Goal: Transaction & Acquisition: Purchase product/service

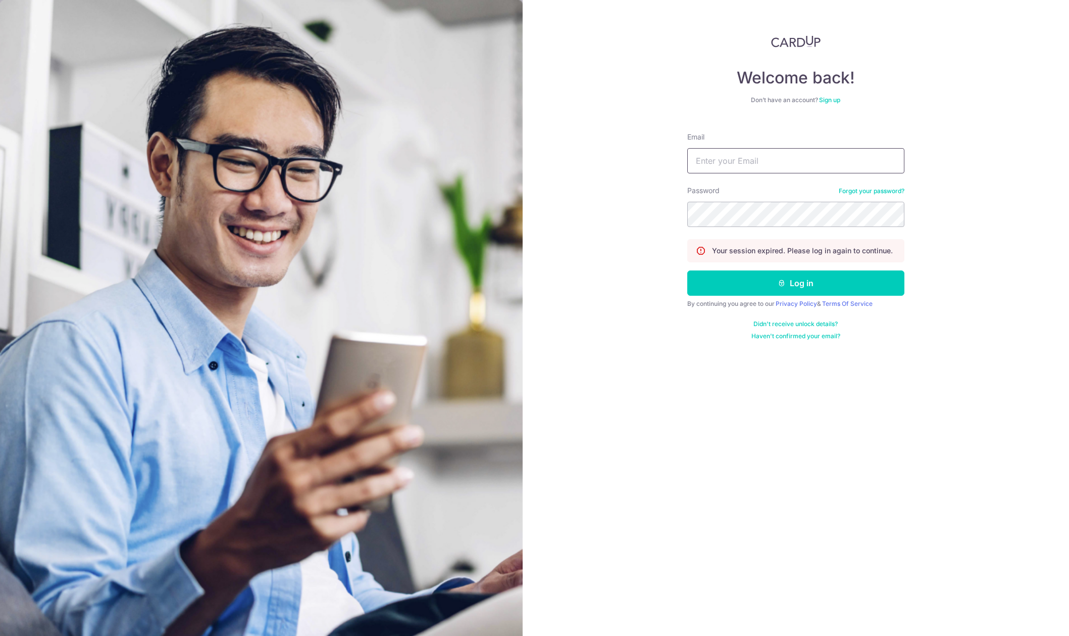
drag, startPoint x: 693, startPoint y: 163, endPoint x: 705, endPoint y: 164, distance: 12.2
click at [705, 164] on input "Email" at bounding box center [796, 160] width 217 height 25
type input "yjhong1214@gmail.com"
click at [688, 270] on button "Log in" at bounding box center [796, 282] width 217 height 25
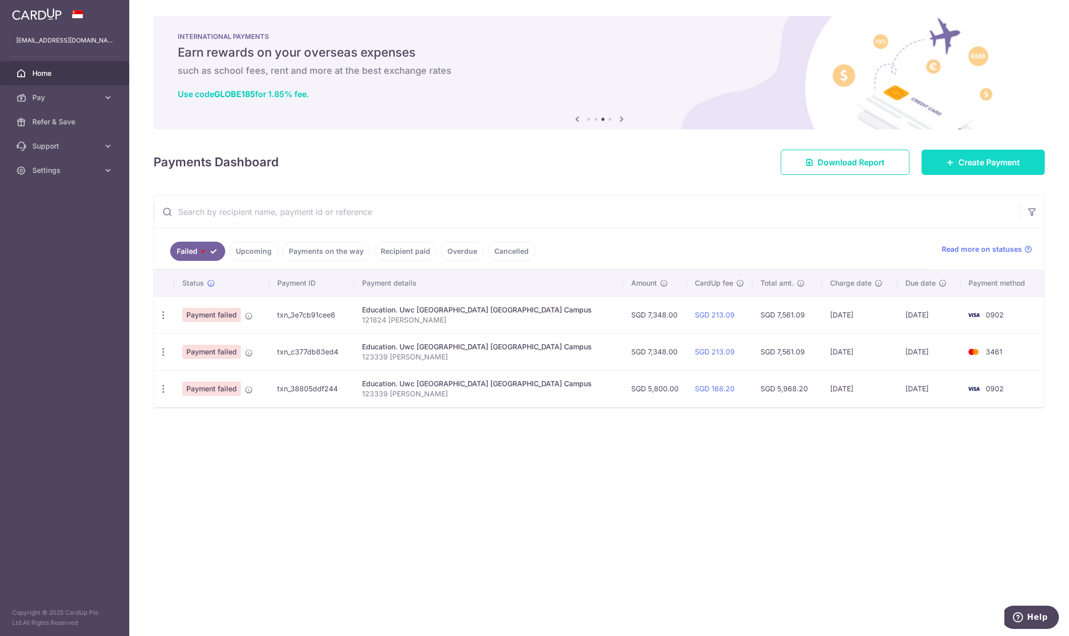
click at [985, 164] on span "Create Payment" at bounding box center [990, 162] width 62 height 12
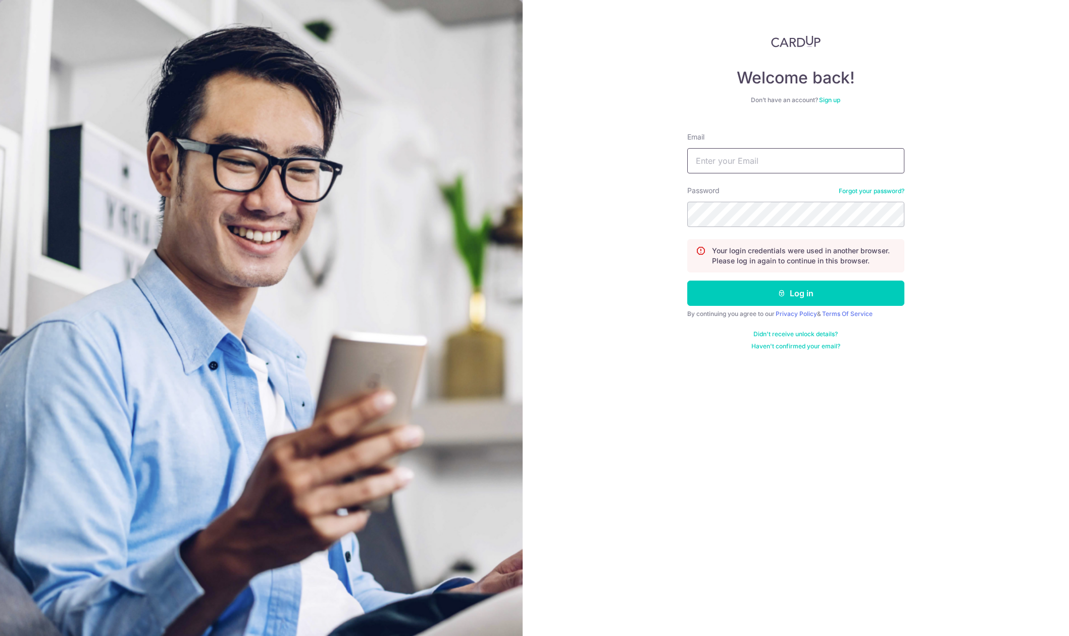
click at [735, 156] on input "Email" at bounding box center [796, 160] width 217 height 25
type input "yjhong1214@gmail.com"
click at [688, 280] on button "Log in" at bounding box center [796, 292] width 217 height 25
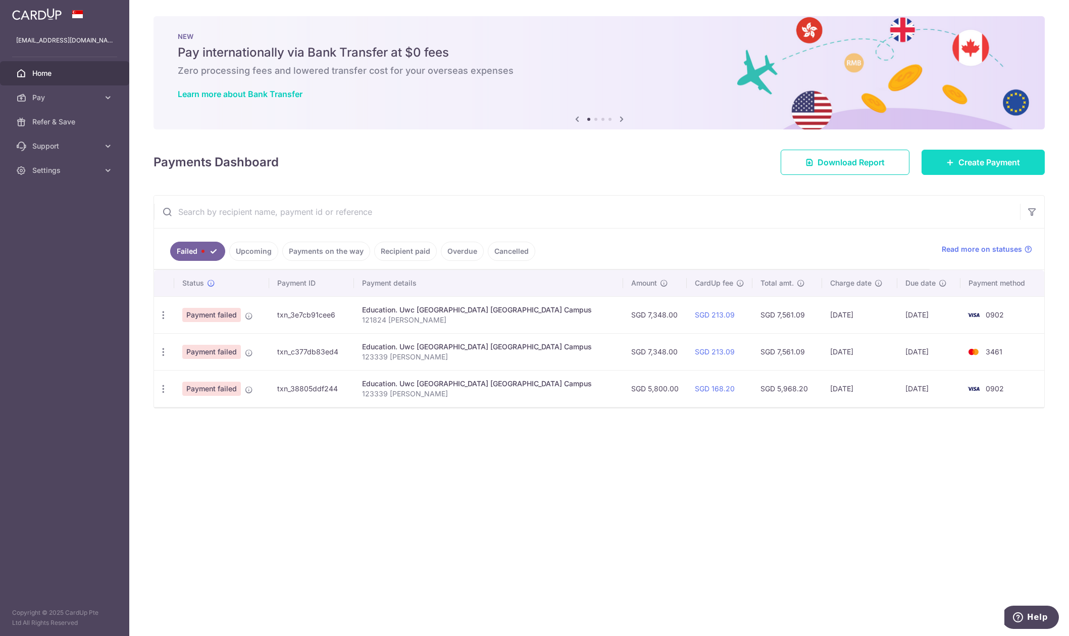
click at [1000, 166] on span "Create Payment" at bounding box center [990, 162] width 62 height 12
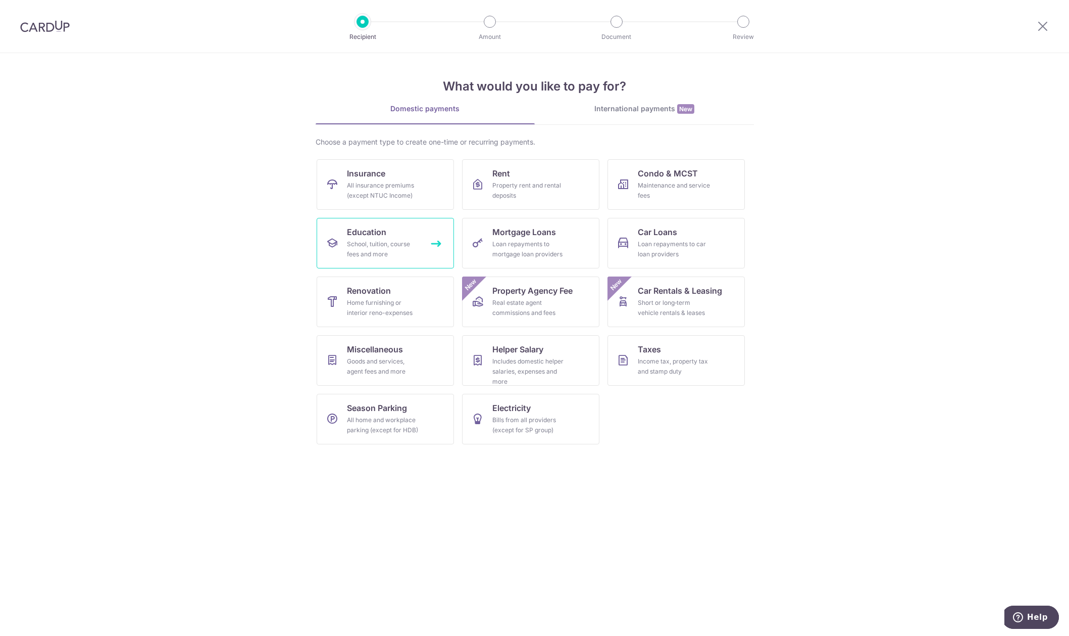
click at [361, 248] on div "School, tuition, course fees and more" at bounding box center [383, 249] width 73 height 20
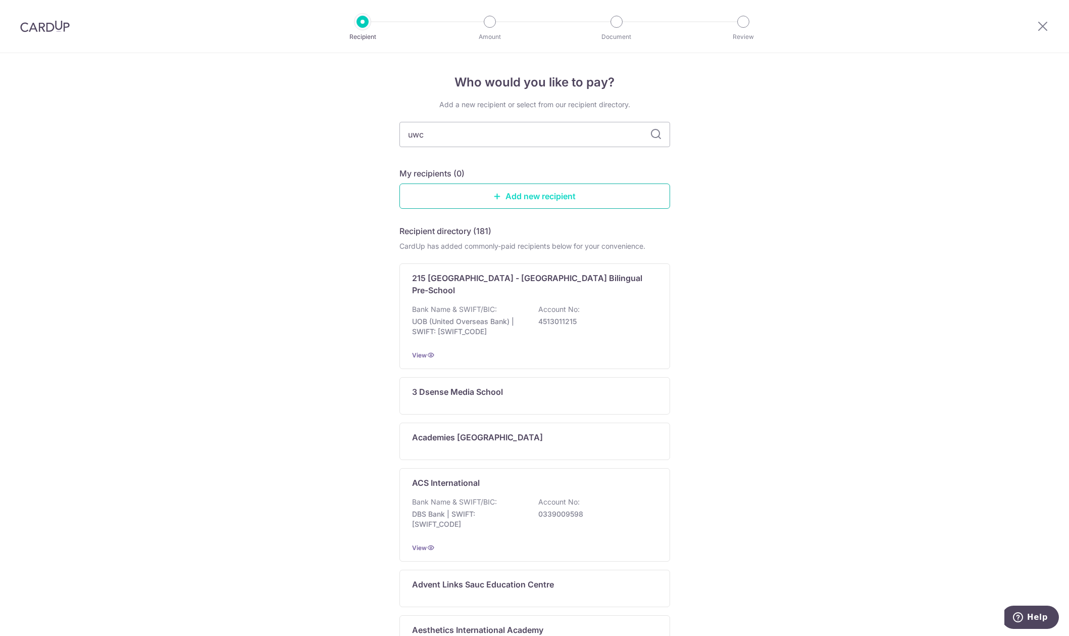
type input "uwcc"
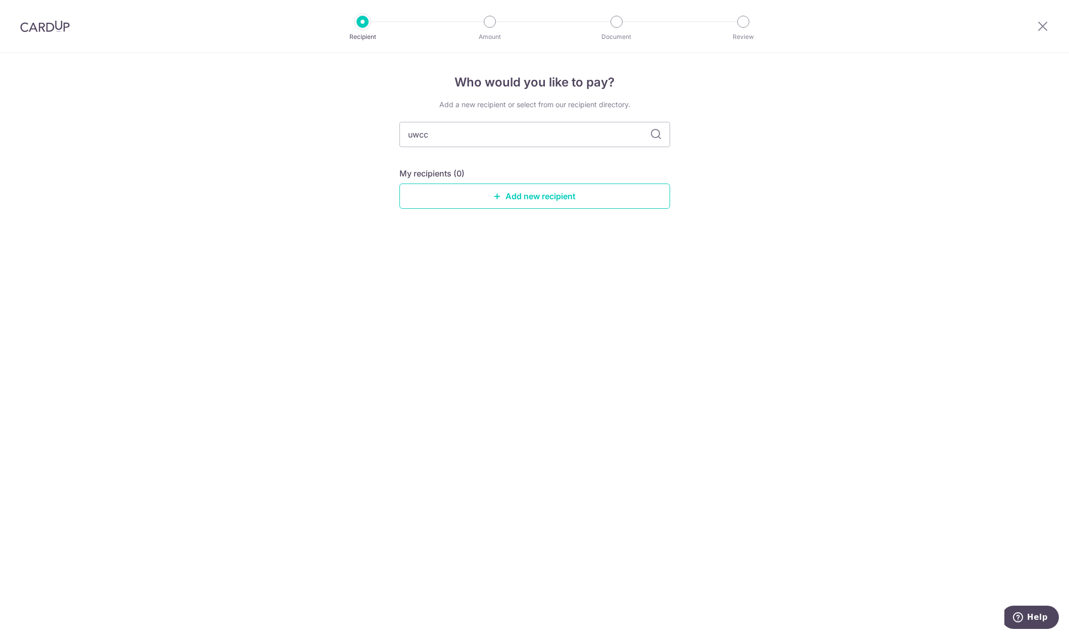
type input "uwc"
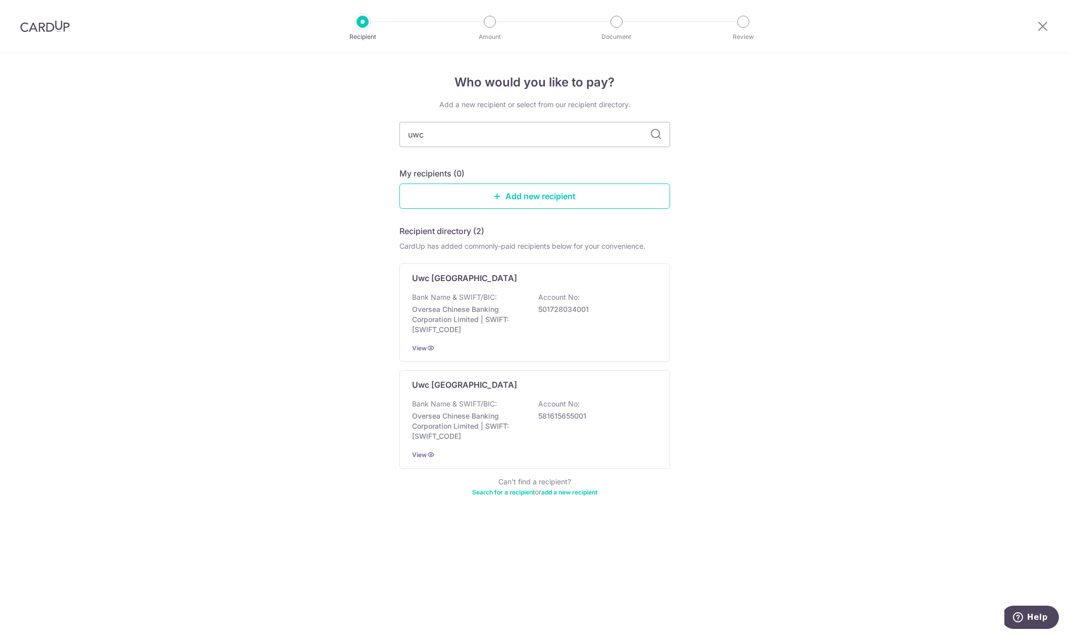
click at [470, 287] on div "Uwc South East Asia Dover Campus Bank Name & SWIFT/BIC: Oversea Chinese Banking…" at bounding box center [535, 312] width 271 height 99
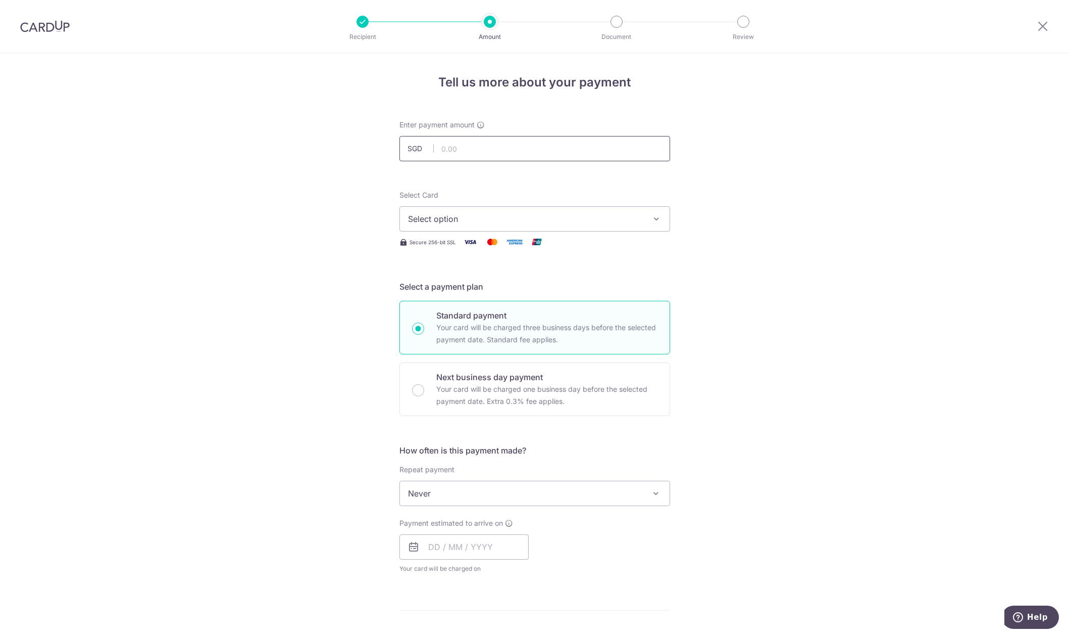
click at [467, 153] on input "text" at bounding box center [535, 148] width 271 height 25
type input "5,700.00"
click at [445, 547] on input "text" at bounding box center [464, 546] width 129 height 25
click at [422, 402] on div "Next business day payment Your card will be charged one business day before the…" at bounding box center [535, 389] width 271 height 54
radio input "false"
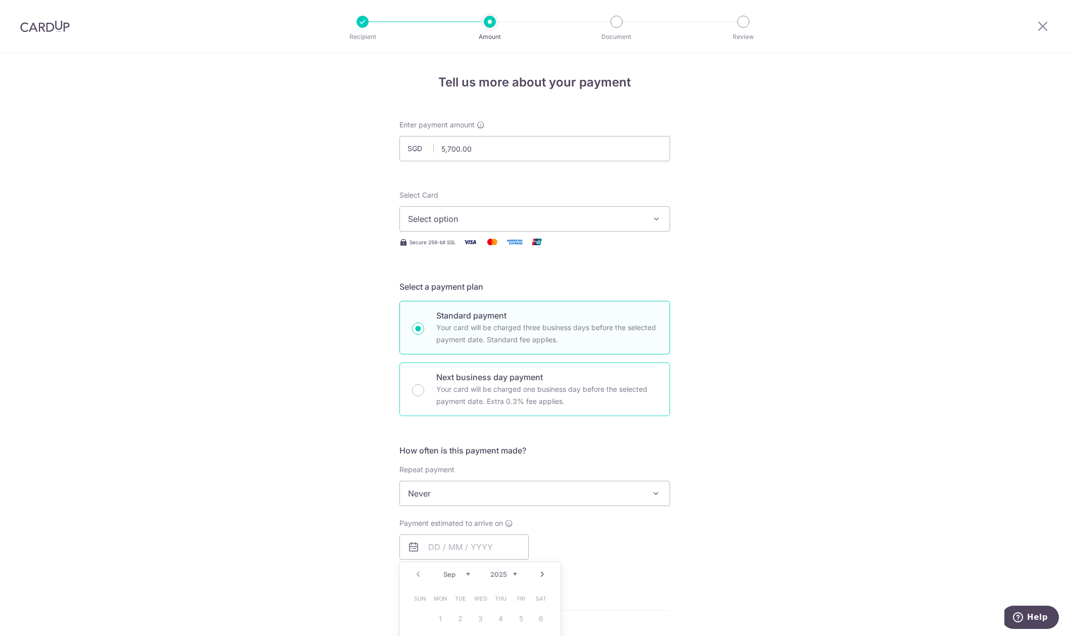
radio input "true"
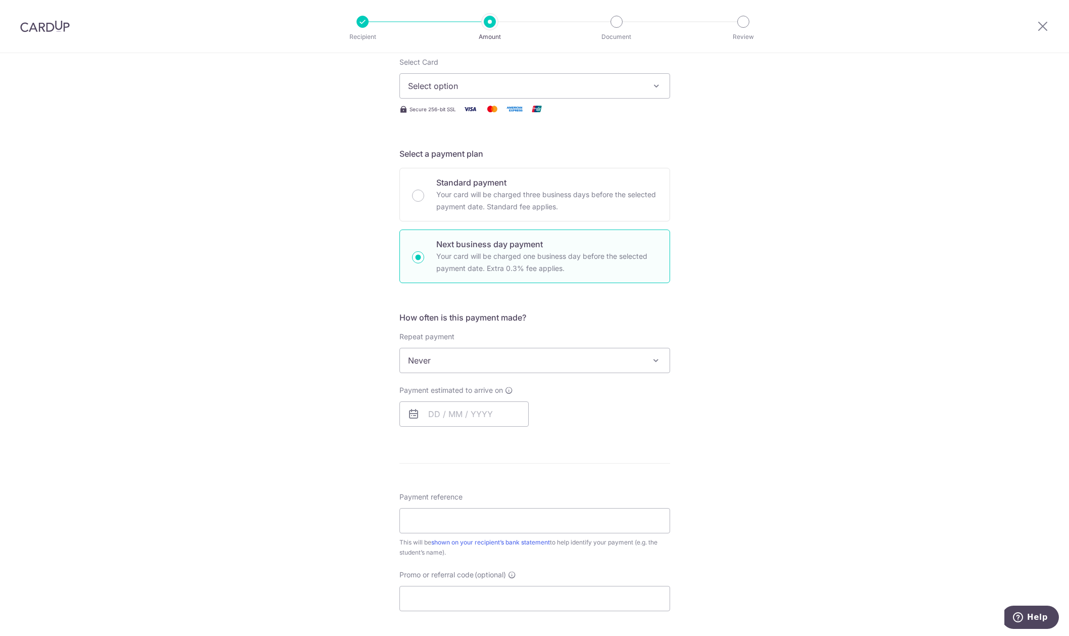
scroll to position [135, 0]
click at [474, 418] on input "text" at bounding box center [464, 411] width 129 height 25
click at [437, 529] on link "15" at bounding box center [440, 524] width 16 height 16
type input "[DATE]"
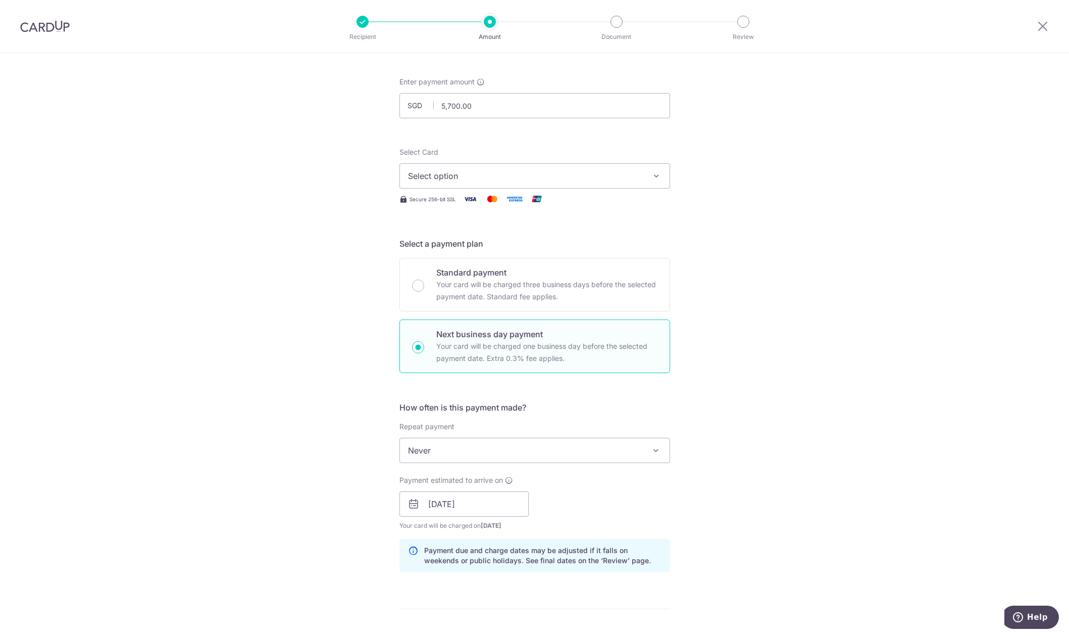
scroll to position [0, 0]
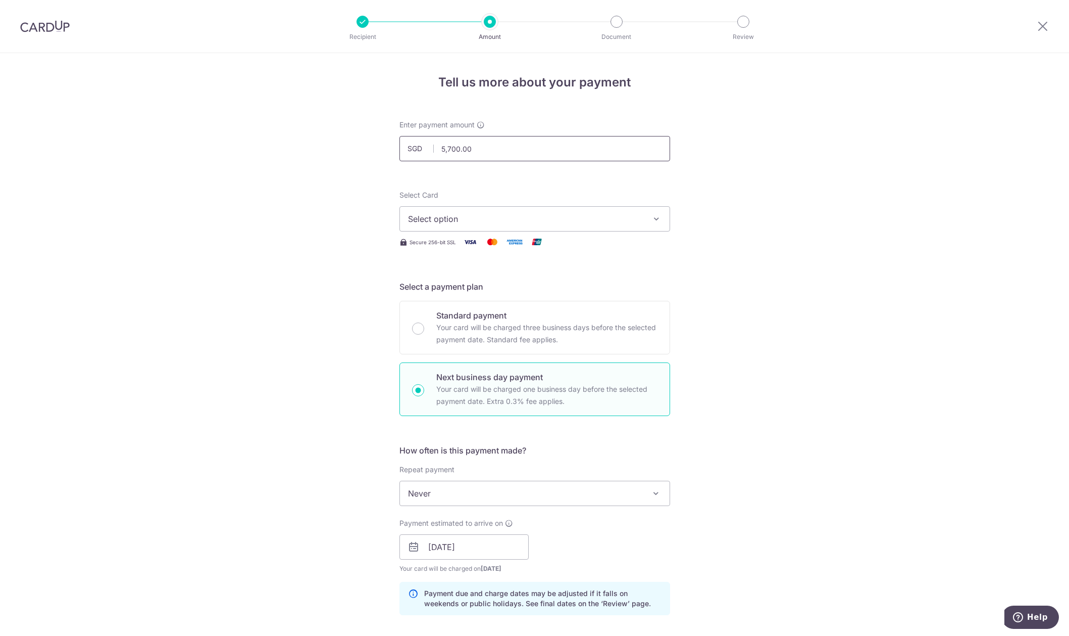
click at [482, 150] on input "5,700.00" at bounding box center [535, 148] width 271 height 25
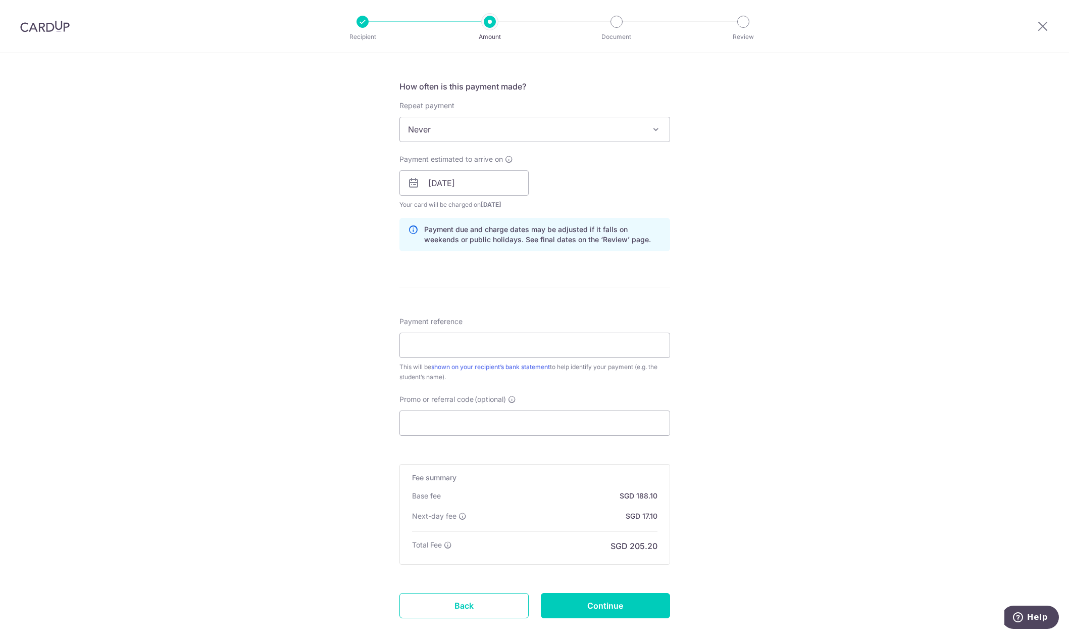
scroll to position [422, 0]
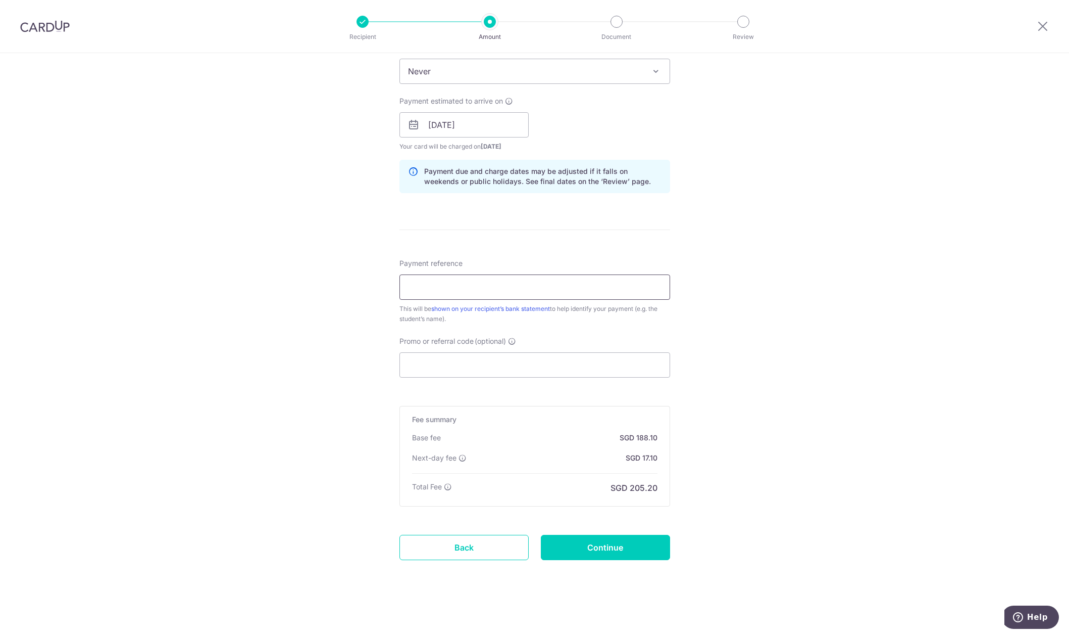
type input "5,600.00"
click at [442, 293] on input "Payment reference" at bounding box center [535, 286] width 271 height 25
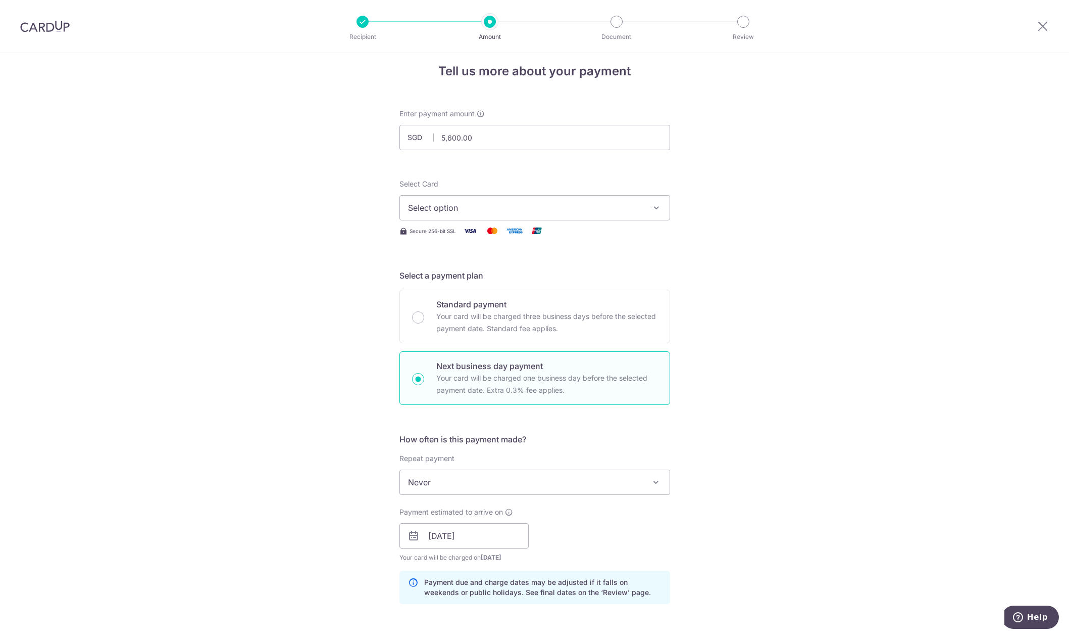
scroll to position [0, 0]
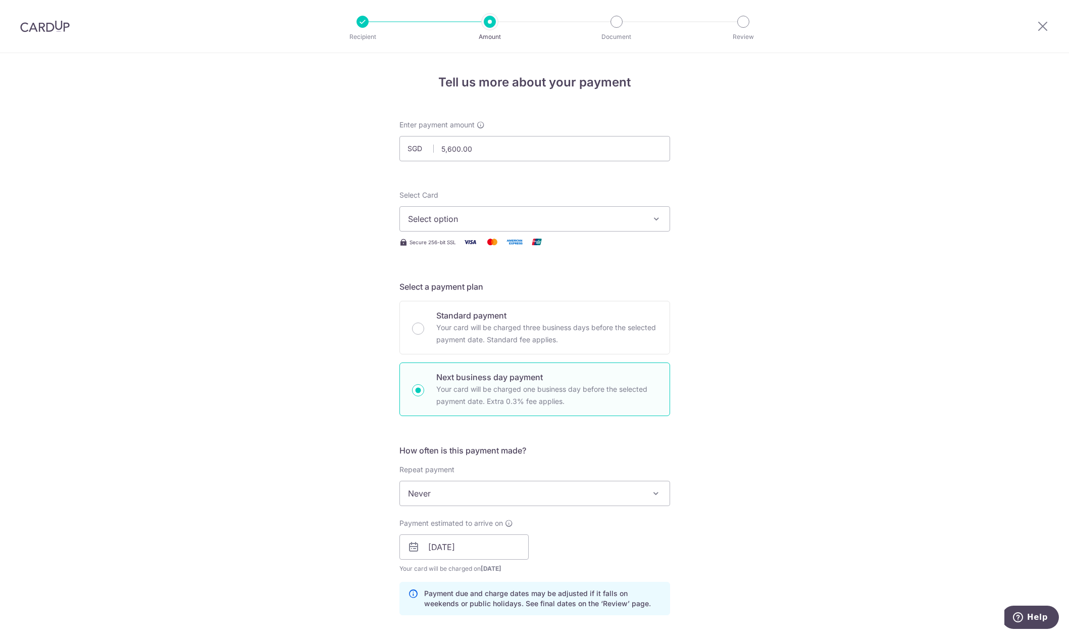
type input "123339 [PERSON_NAME]"
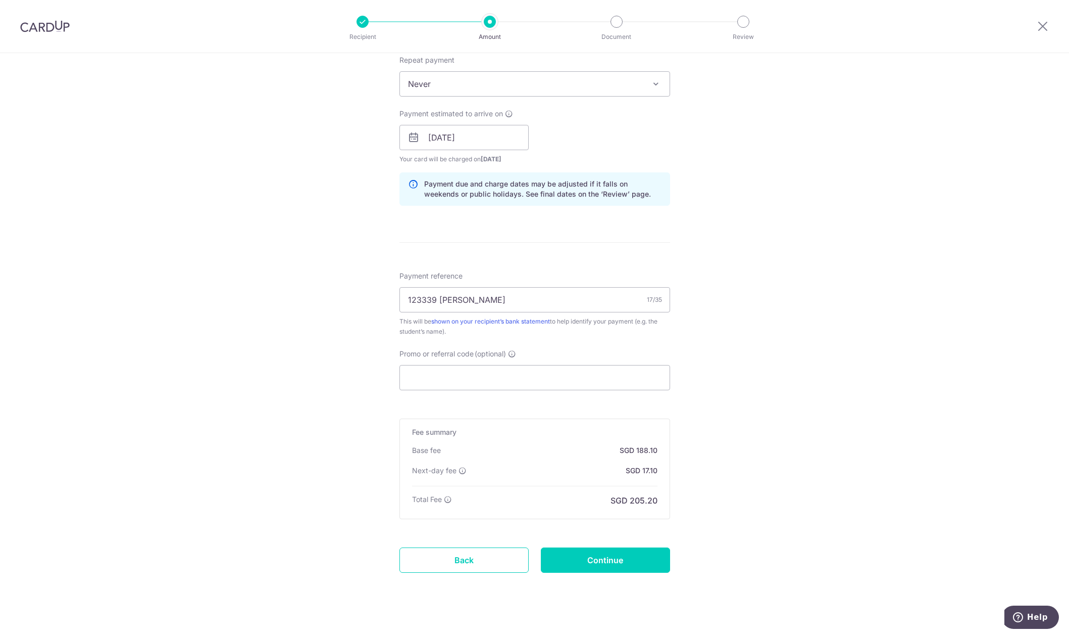
scroll to position [422, 0]
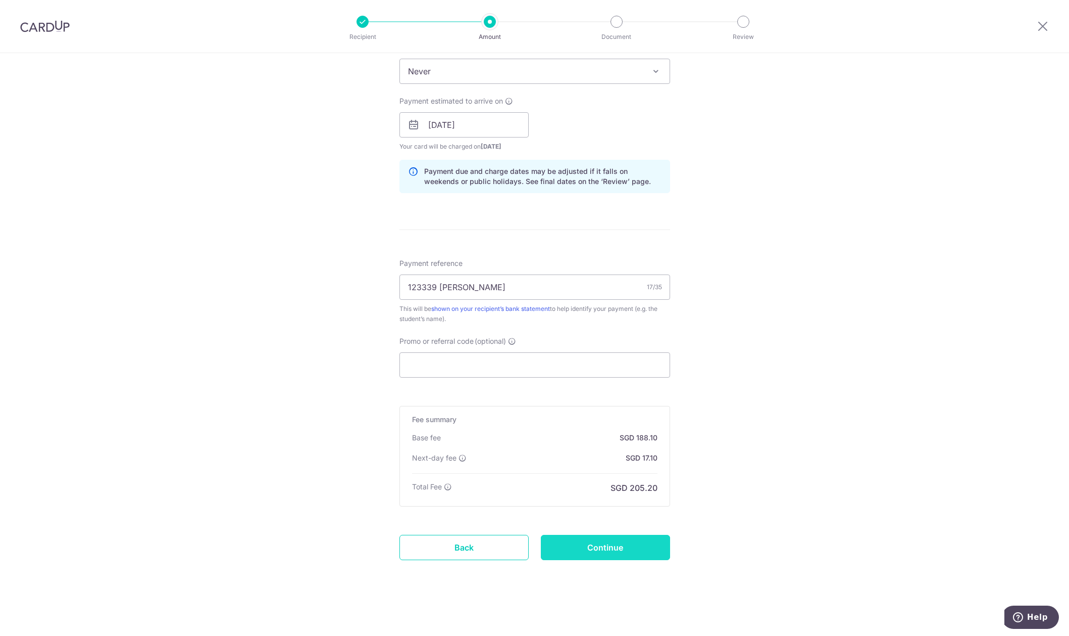
click at [607, 543] on input "Continue" at bounding box center [605, 546] width 129 height 25
type input "Create Schedule"
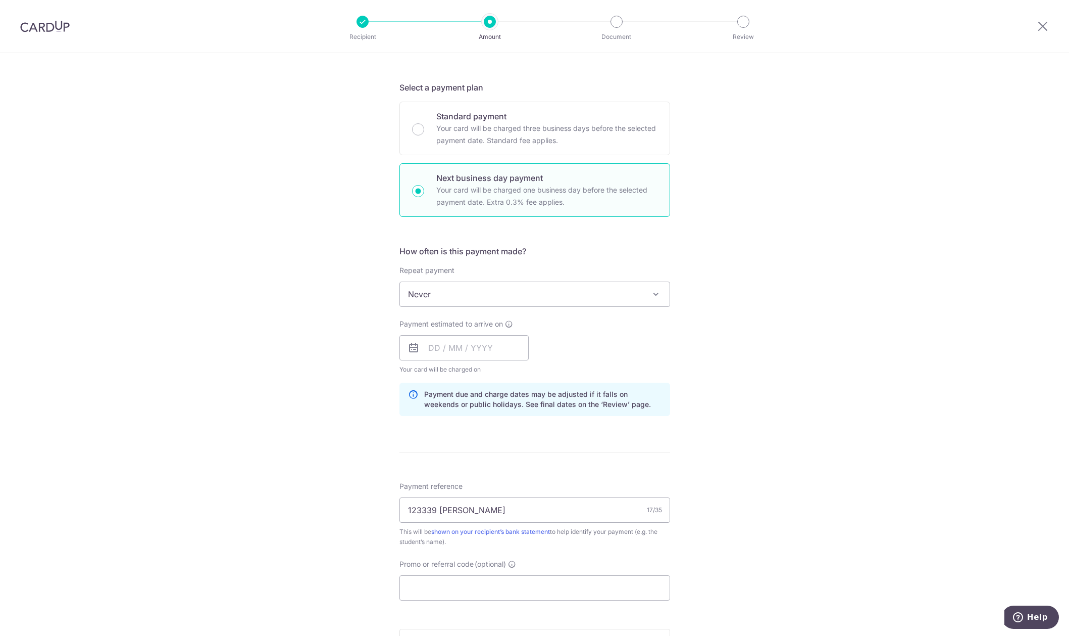
scroll to position [236, 0]
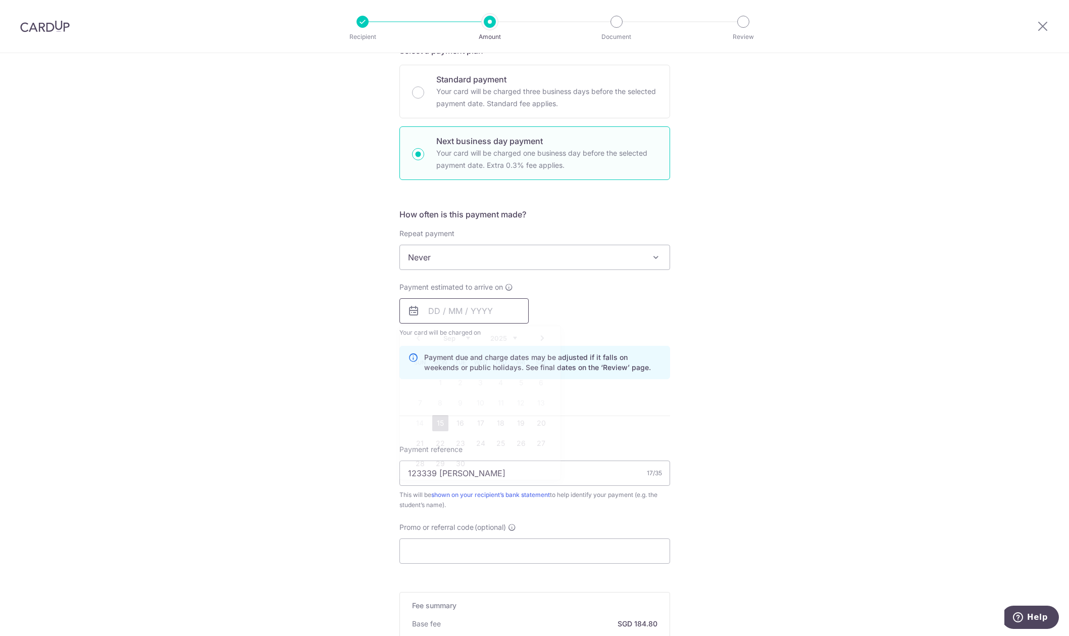
click at [432, 307] on input "text" at bounding box center [464, 310] width 129 height 25
click at [441, 421] on link "15" at bounding box center [440, 423] width 16 height 16
click at [349, 439] on div "Tell us more about your payment Enter payment amount SGD 5,600.00 5600.00 Selec…" at bounding box center [534, 319] width 1069 height 1004
type input "[DATE]"
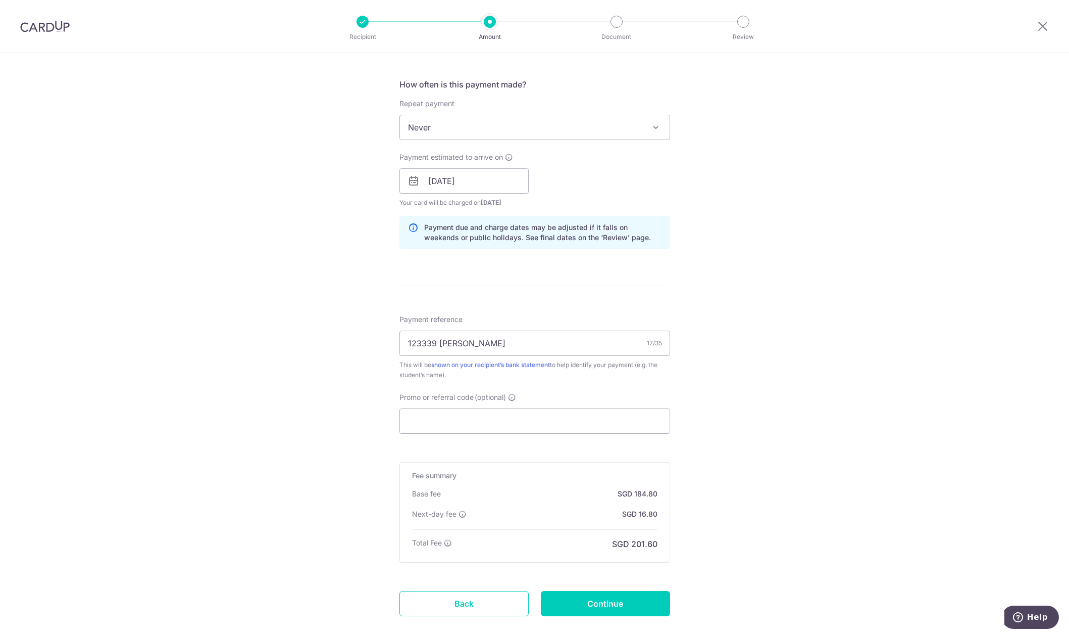
scroll to position [370, 0]
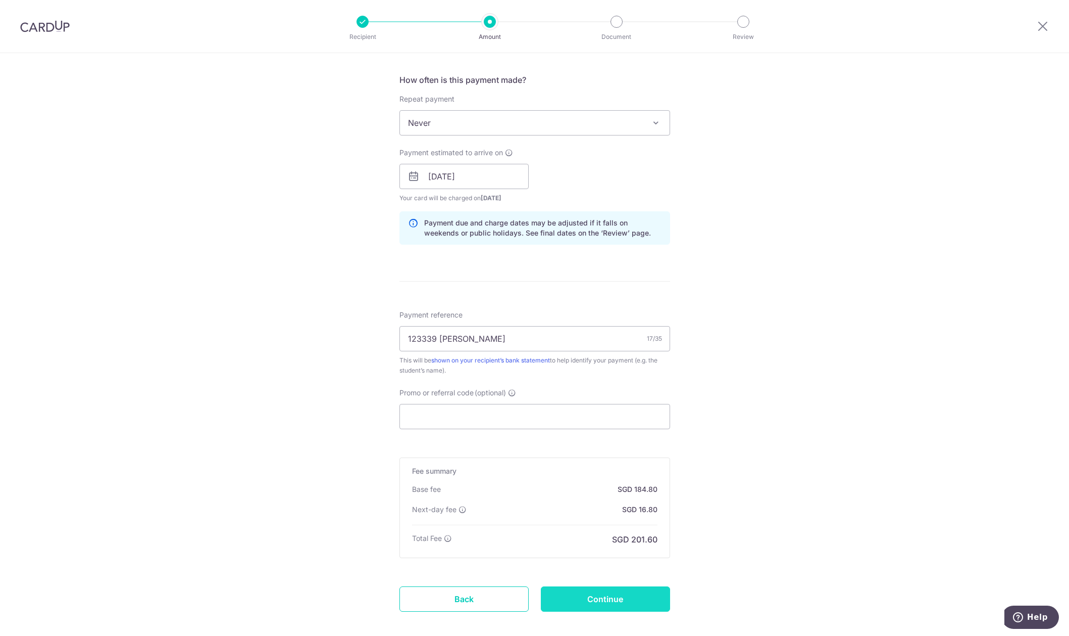
click at [595, 607] on input "Continue" at bounding box center [605, 598] width 129 height 25
type input "Create Schedule"
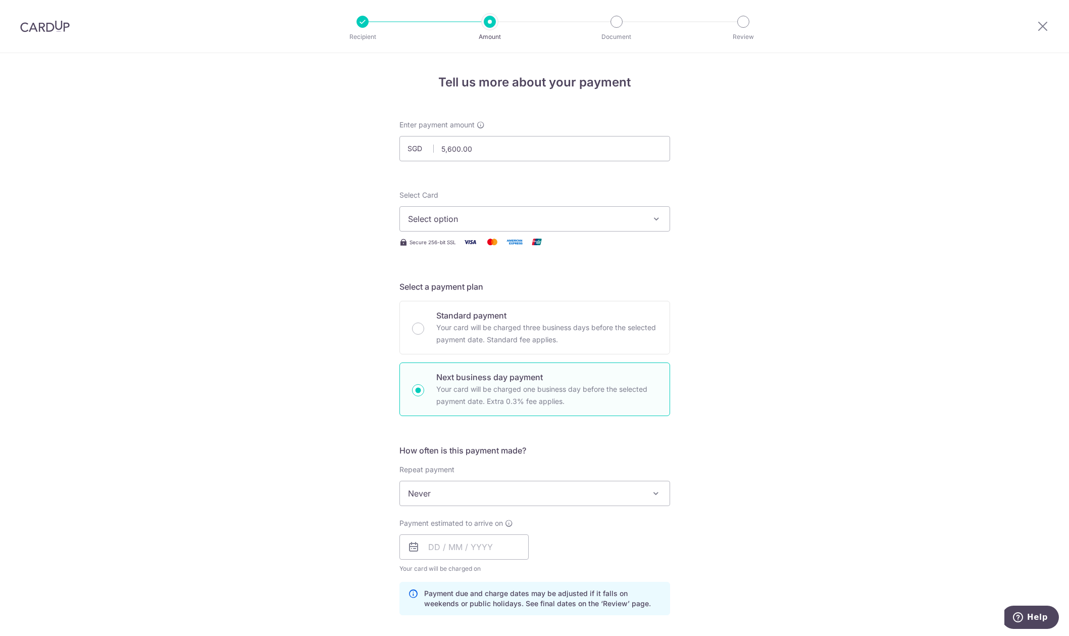
drag, startPoint x: 542, startPoint y: 221, endPoint x: 537, endPoint y: 237, distance: 17.6
click at [543, 221] on span "Select option" at bounding box center [525, 219] width 235 height 12
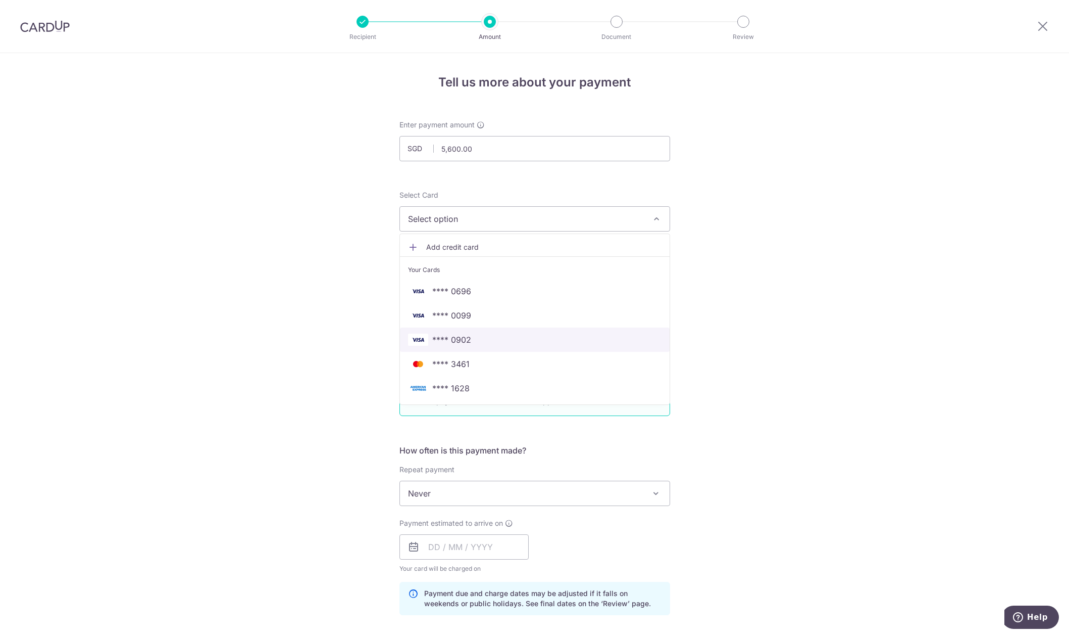
click at [479, 342] on span "**** 0902" at bounding box center [535, 339] width 254 height 12
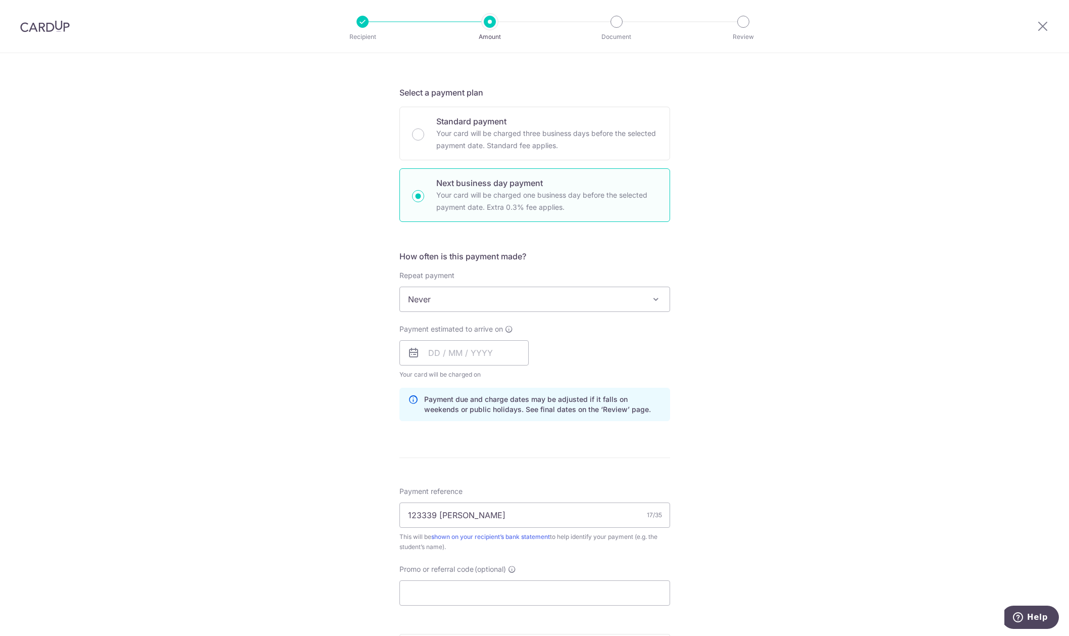
scroll to position [202, 0]
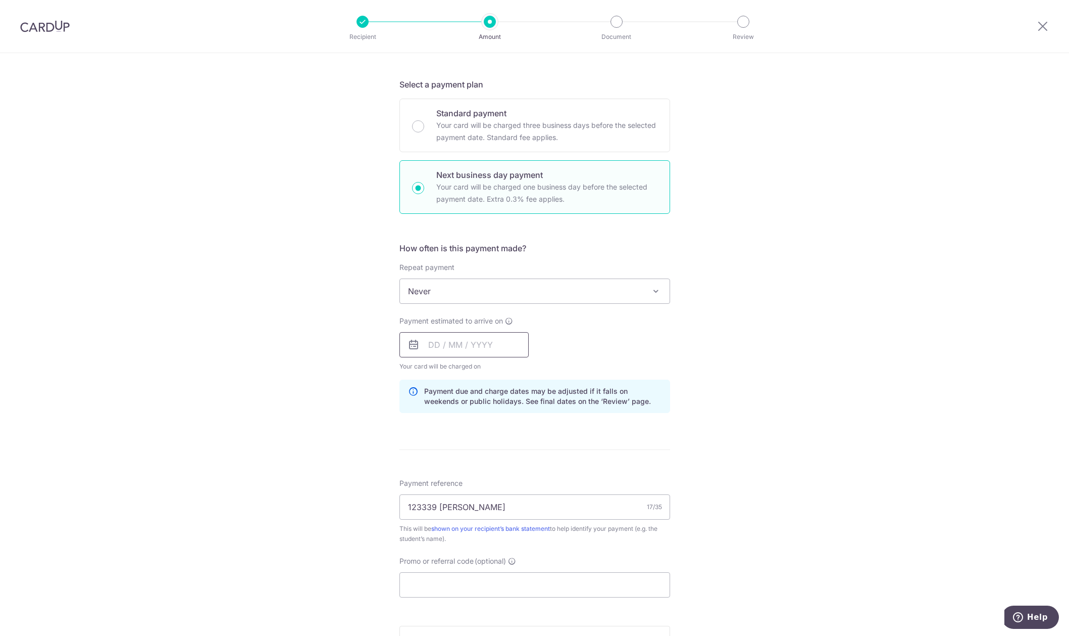
click at [482, 352] on input "text" at bounding box center [464, 344] width 129 height 25
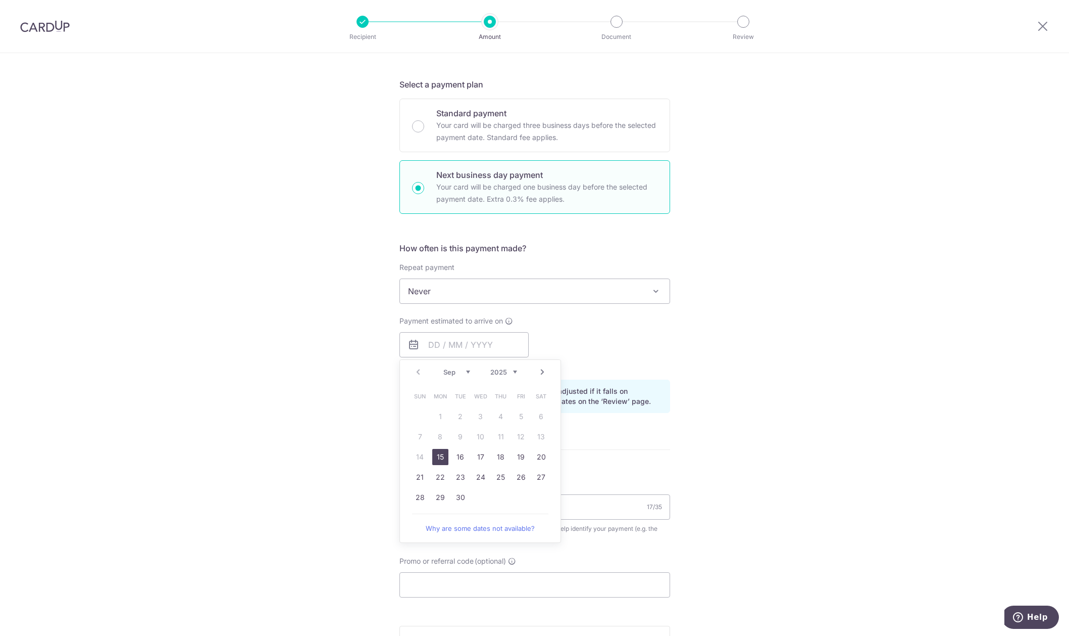
click at [435, 455] on link "15" at bounding box center [440, 457] width 16 height 16
type input "15/09/2025"
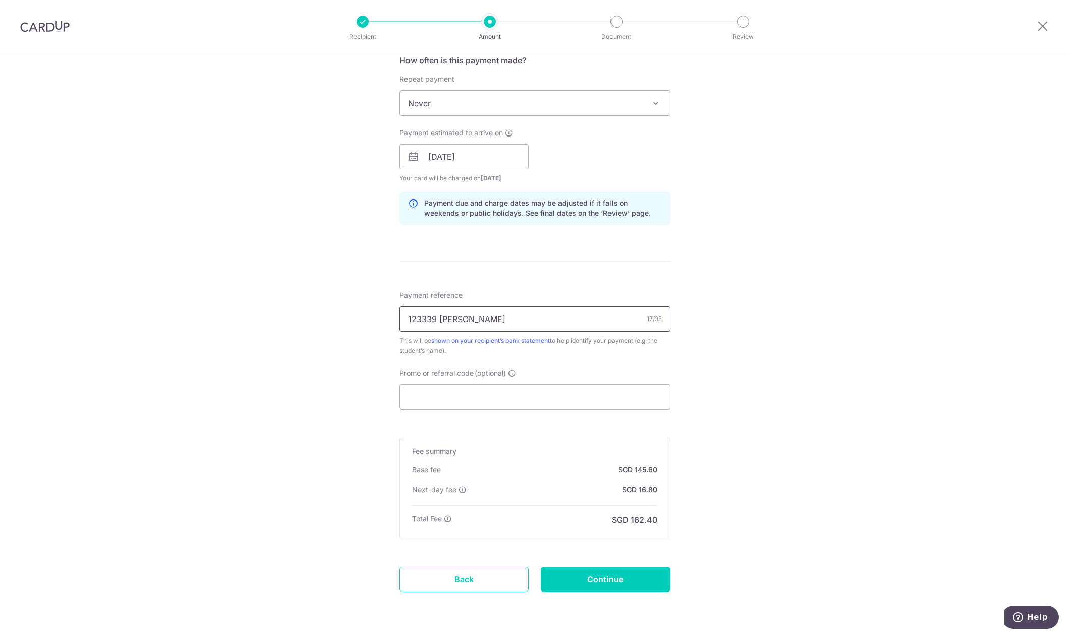
scroll to position [422, 0]
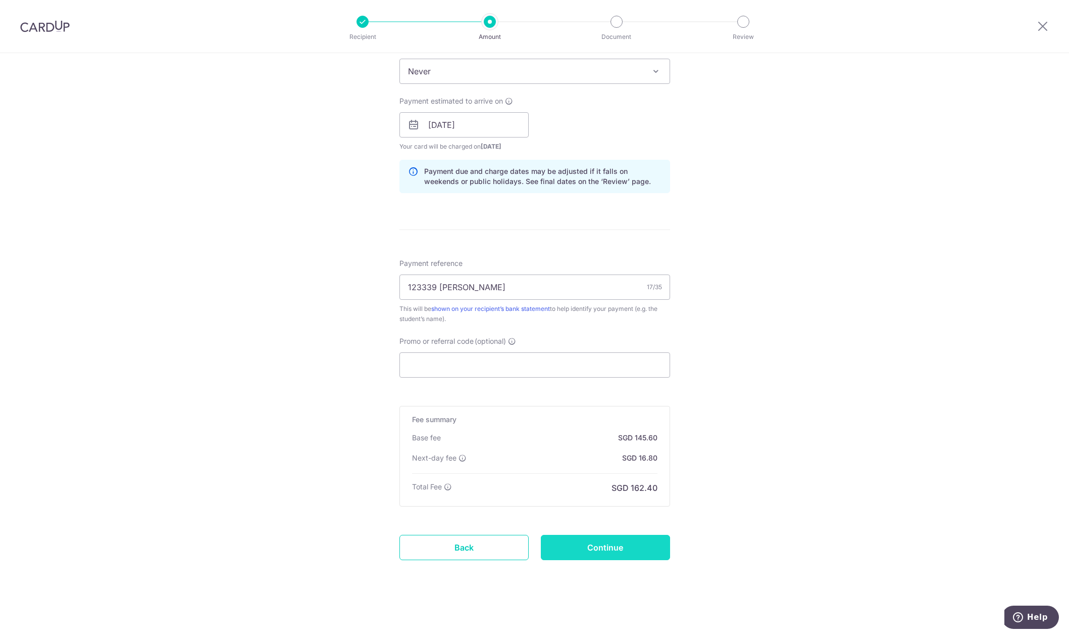
click at [597, 549] on input "Continue" at bounding box center [605, 546] width 129 height 25
type input "Create Schedule"
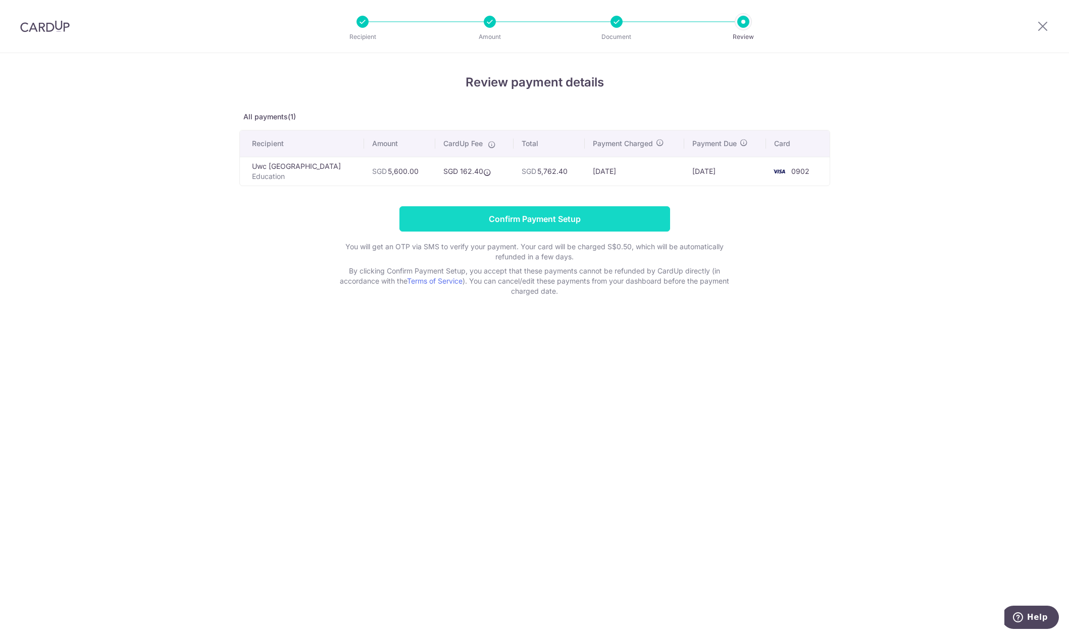
click at [504, 225] on input "Confirm Payment Setup" at bounding box center [535, 218] width 271 height 25
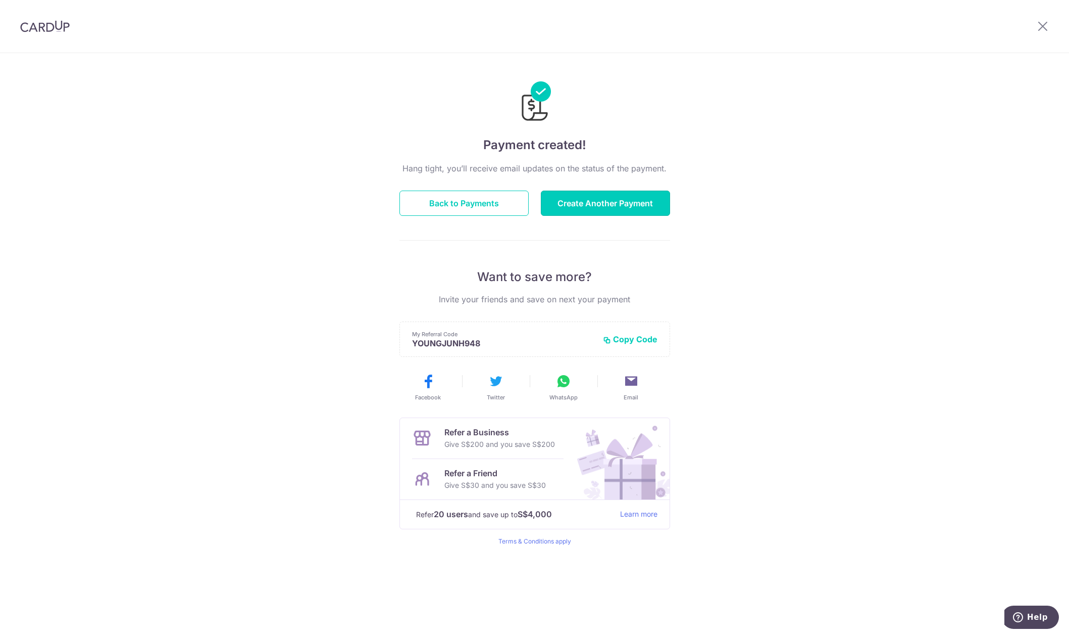
drag, startPoint x: 612, startPoint y: 198, endPoint x: 512, endPoint y: 259, distance: 116.5
click at [612, 198] on button "Create Another Payment" at bounding box center [605, 202] width 129 height 25
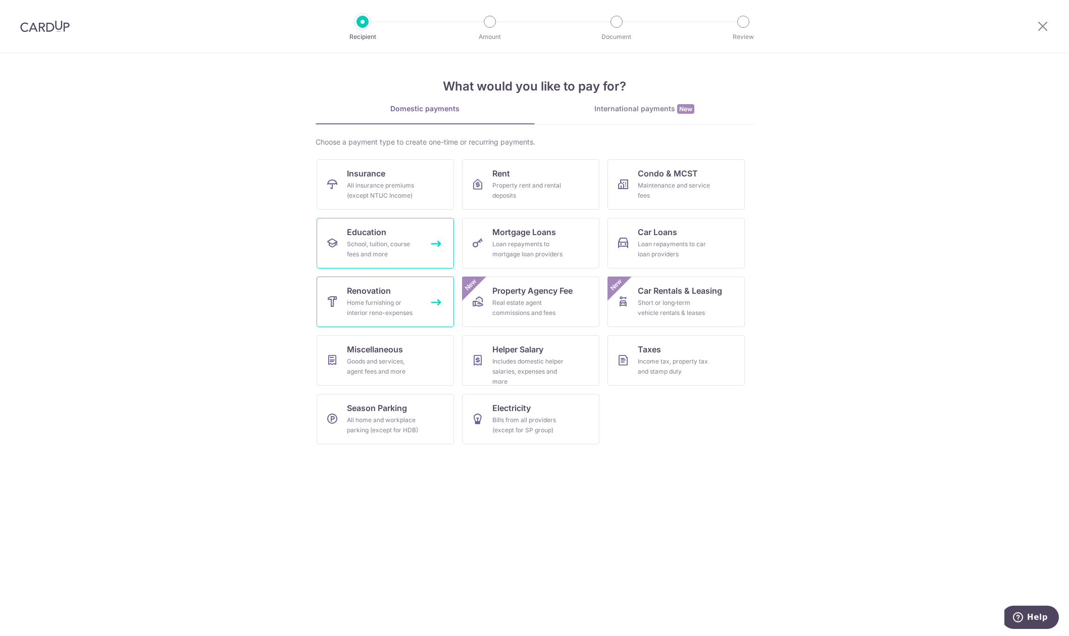
drag, startPoint x: 385, startPoint y: 251, endPoint x: 430, endPoint y: 297, distance: 64.3
click at [385, 251] on div "School, tuition, course fees and more" at bounding box center [383, 249] width 73 height 20
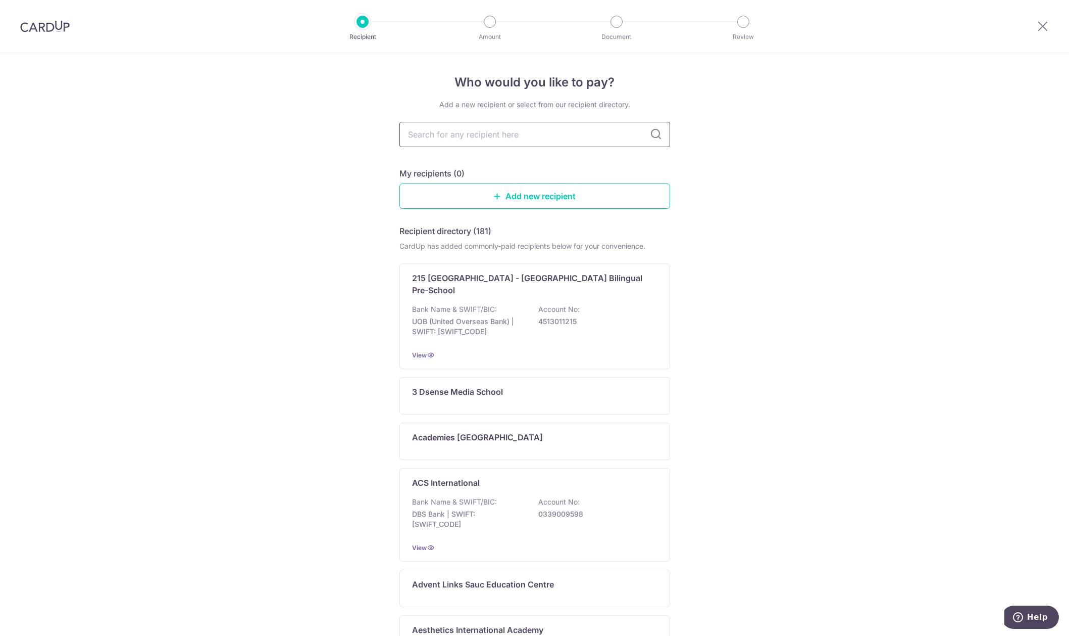
click at [439, 142] on input "text" at bounding box center [535, 134] width 271 height 25
type input "uwc"
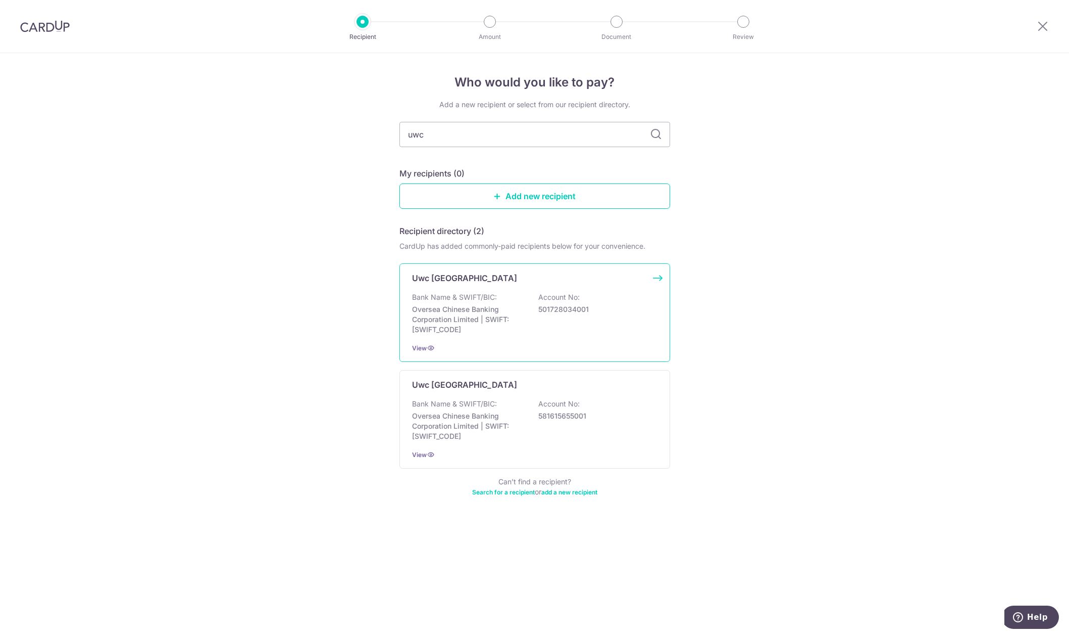
click at [494, 339] on div "Uwc South East Asia Dover Campus Bank Name & SWIFT/BIC: Oversea Chinese Banking…" at bounding box center [535, 312] width 271 height 99
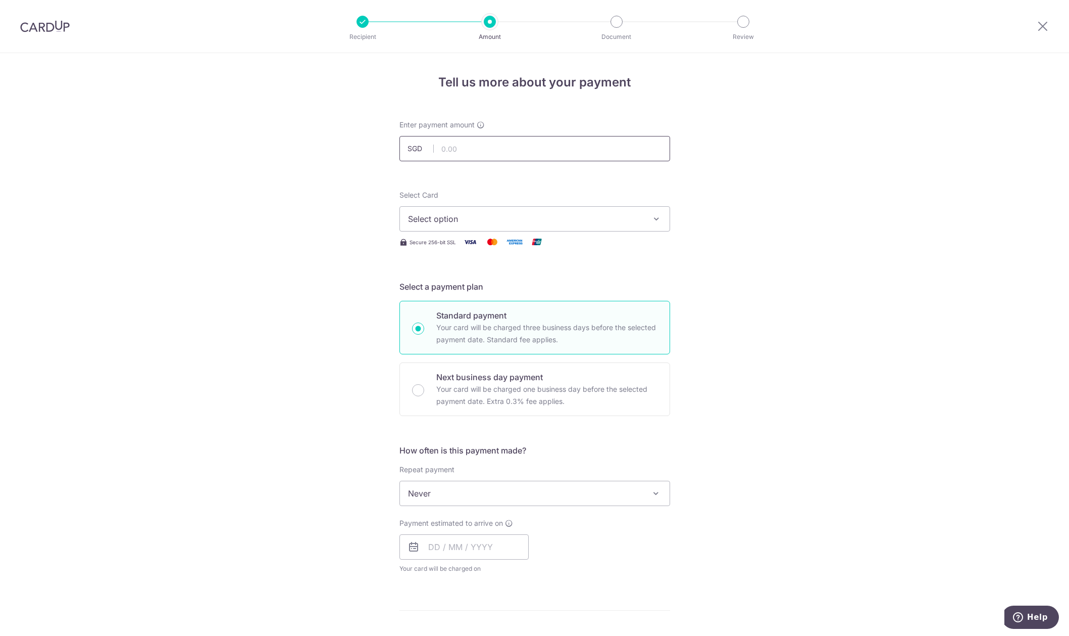
drag, startPoint x: 501, startPoint y: 152, endPoint x: 505, endPoint y: 149, distance: 5.2
click at [502, 152] on input "text" at bounding box center [535, 148] width 271 height 25
type input "548.00"
click at [499, 226] on button "Select option" at bounding box center [535, 218] width 271 height 25
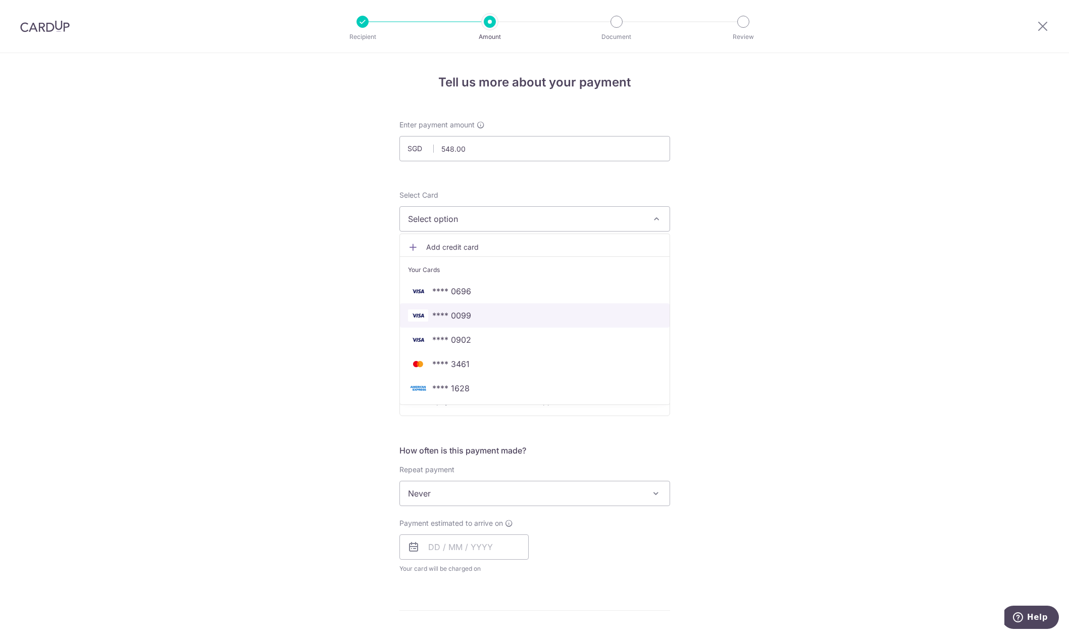
click at [480, 314] on span "**** 0099" at bounding box center [535, 315] width 254 height 12
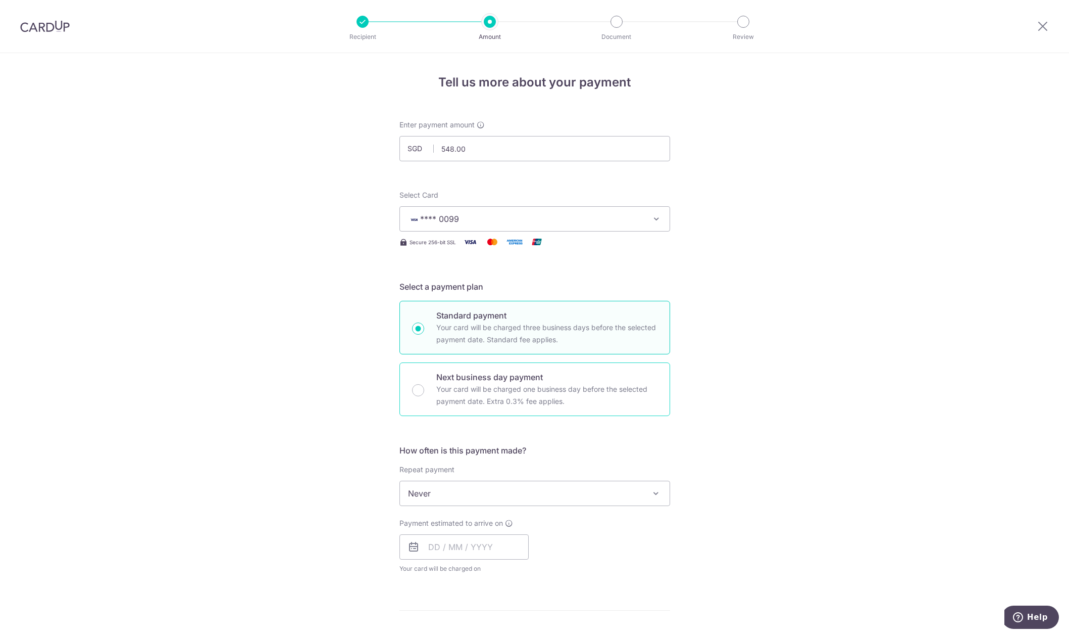
click at [469, 400] on p "Your card will be charged one business day before the selected payment date. Ex…" at bounding box center [546, 395] width 221 height 24
click at [424, 396] on input "Next business day payment Your card will be charged one business day before the…" at bounding box center [418, 390] width 12 height 12
radio input "false"
radio input "true"
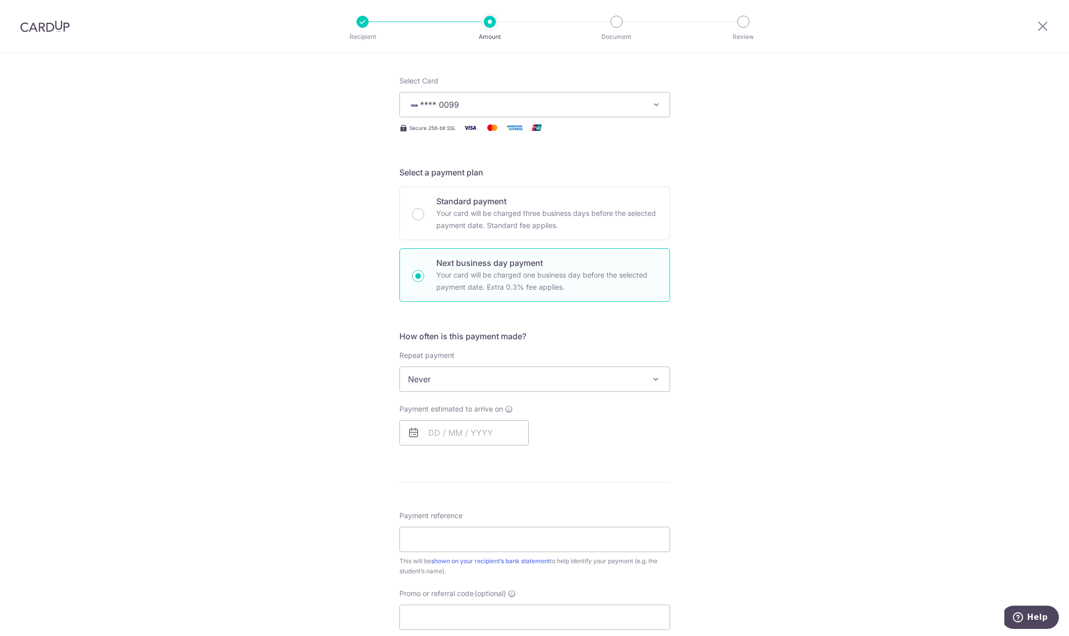
scroll to position [168, 0]
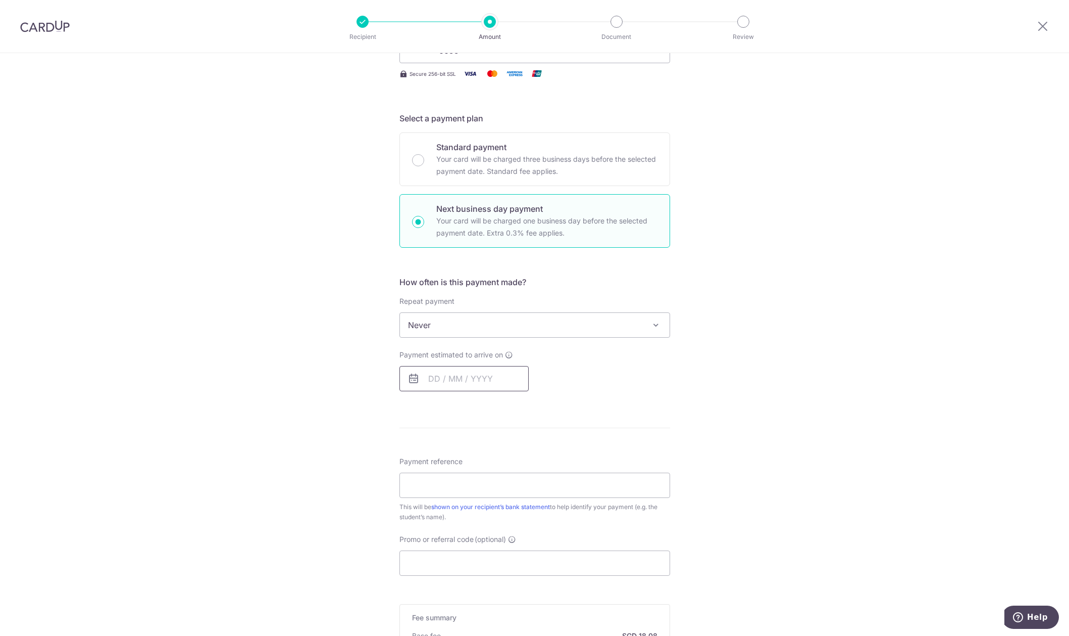
click at [459, 385] on input "text" at bounding box center [464, 378] width 129 height 25
click at [433, 487] on link "15" at bounding box center [440, 490] width 16 height 16
type input "[DATE]"
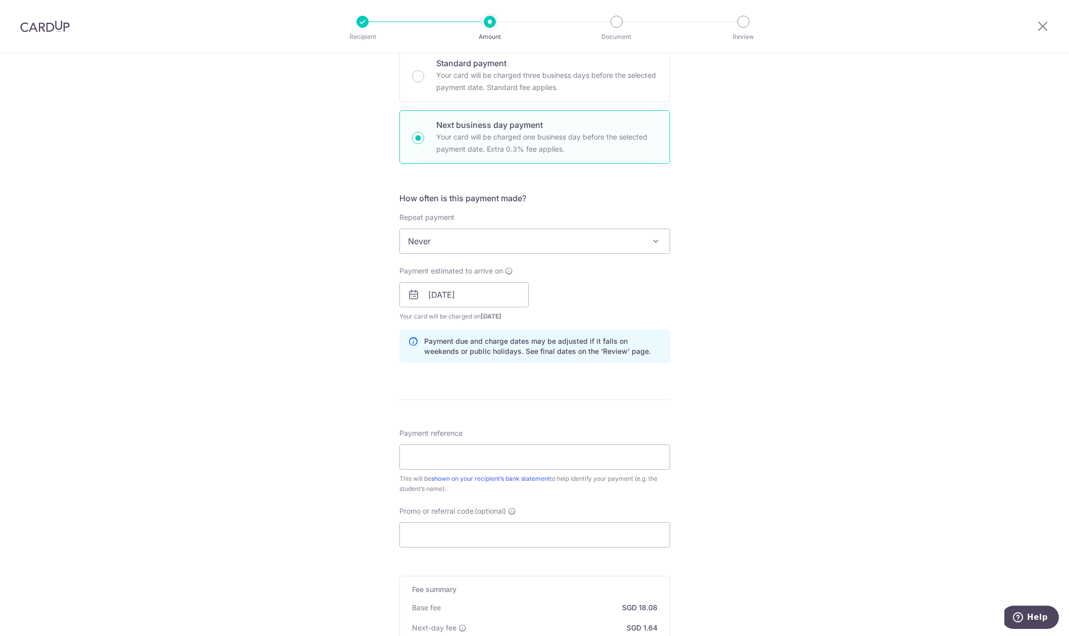
scroll to position [269, 0]
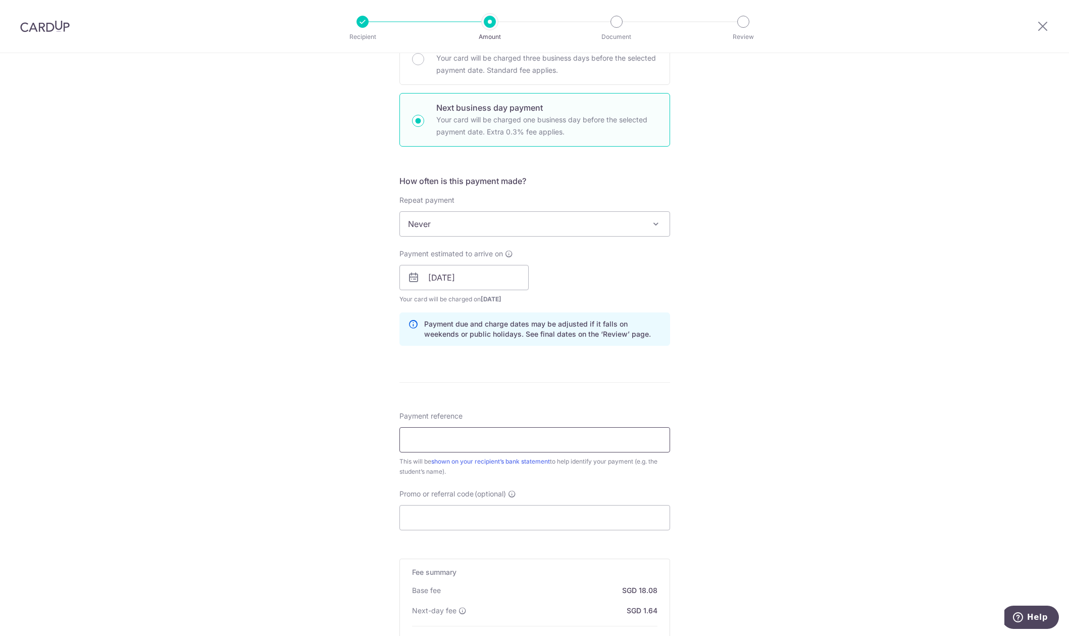
click at [425, 444] on input "Payment reference" at bounding box center [535, 439] width 271 height 25
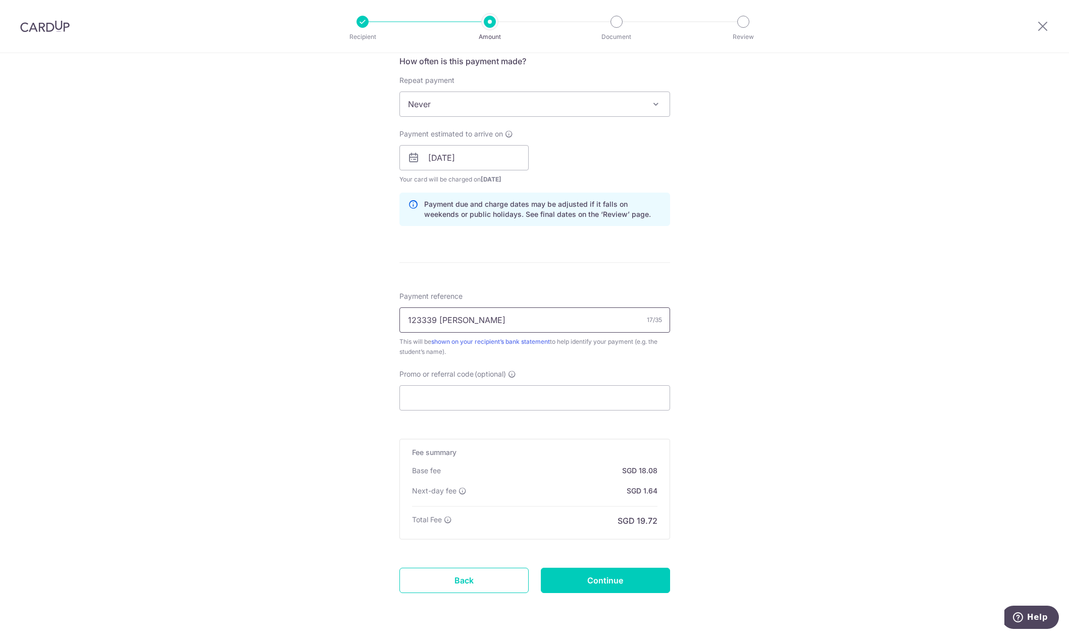
scroll to position [404, 0]
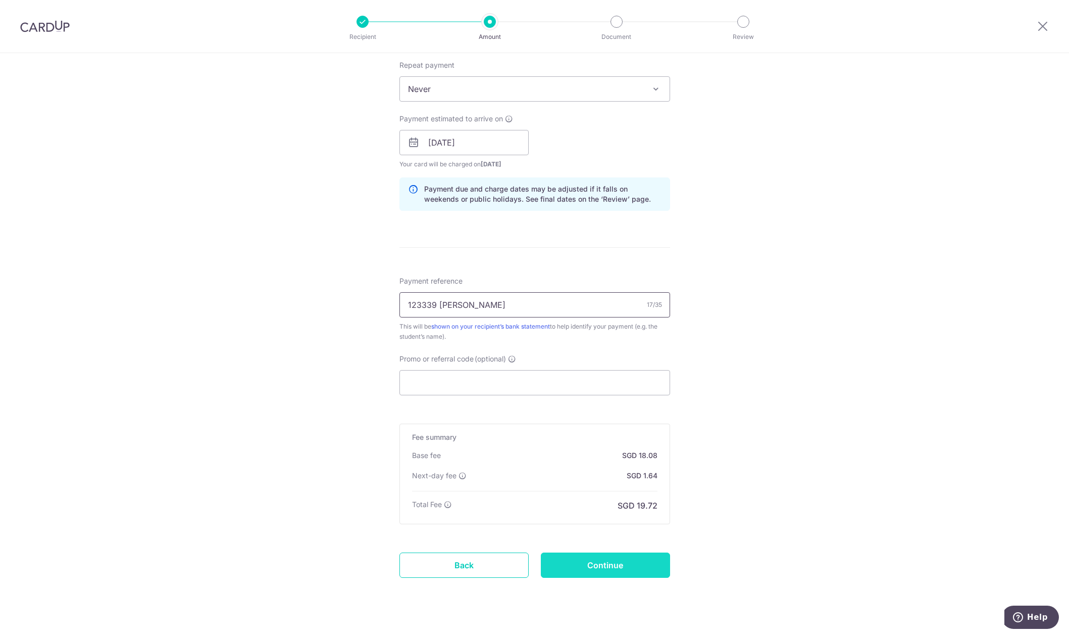
type input "123339 [PERSON_NAME]"
drag, startPoint x: 606, startPoint y: 559, endPoint x: 609, endPoint y: 523, distance: 36.0
click at [611, 549] on form "Enter payment amount SGD 548.00 548.00 Select Card **** 0099 Add credit card Yo…" at bounding box center [535, 161] width 271 height 890
click at [643, 574] on input "Continue" at bounding box center [605, 564] width 129 height 25
type input "Create Schedule"
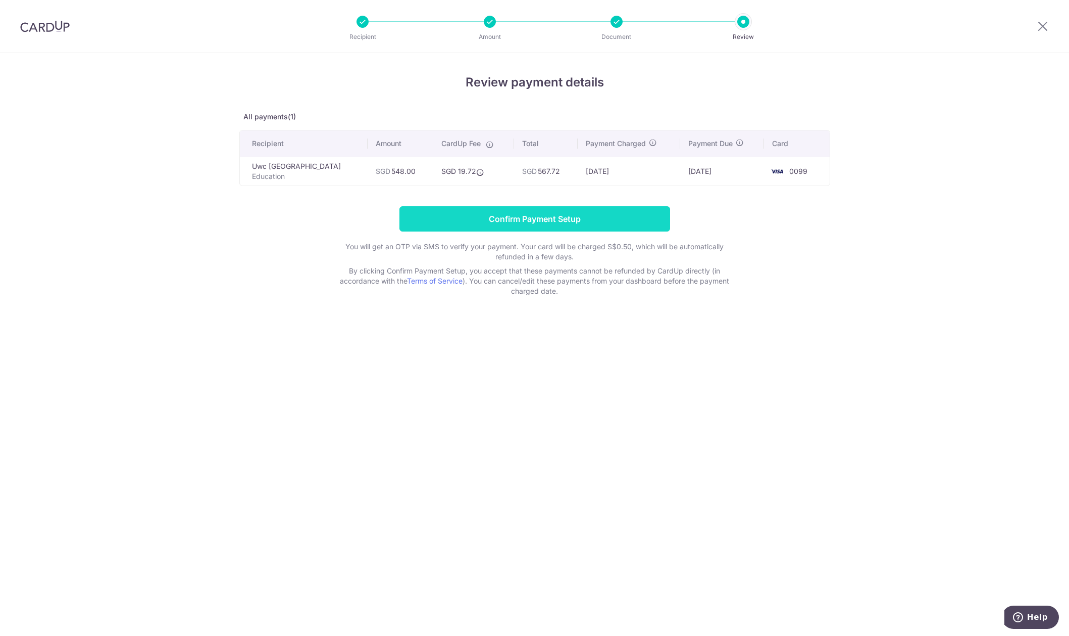
click at [589, 226] on input "Confirm Payment Setup" at bounding box center [535, 218] width 271 height 25
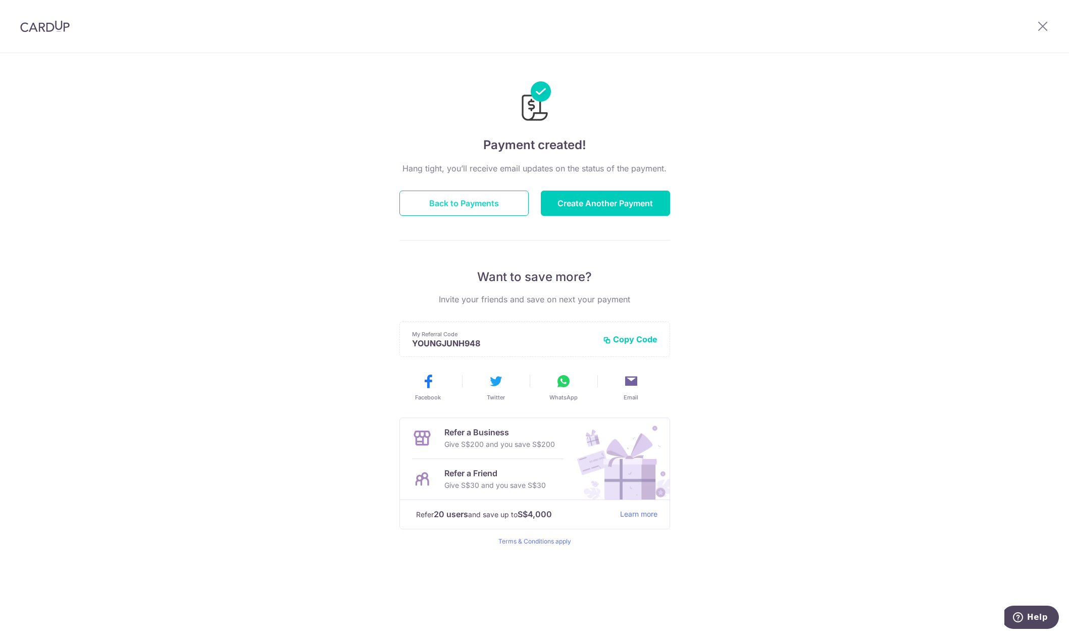
click at [491, 203] on button "Back to Payments" at bounding box center [464, 202] width 129 height 25
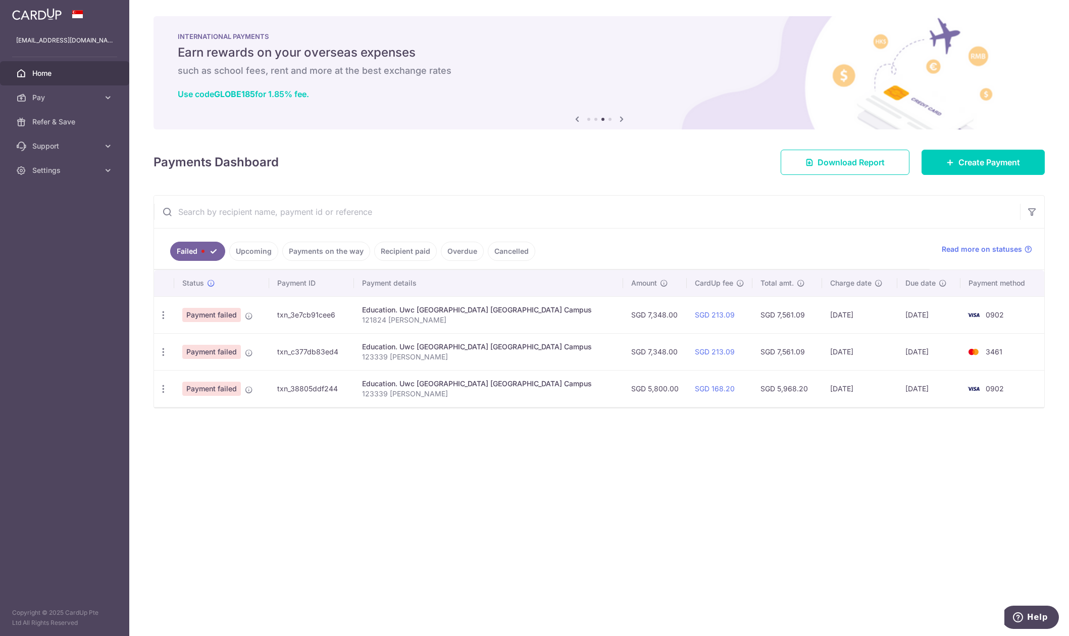
click at [258, 251] on link "Upcoming" at bounding box center [253, 250] width 49 height 19
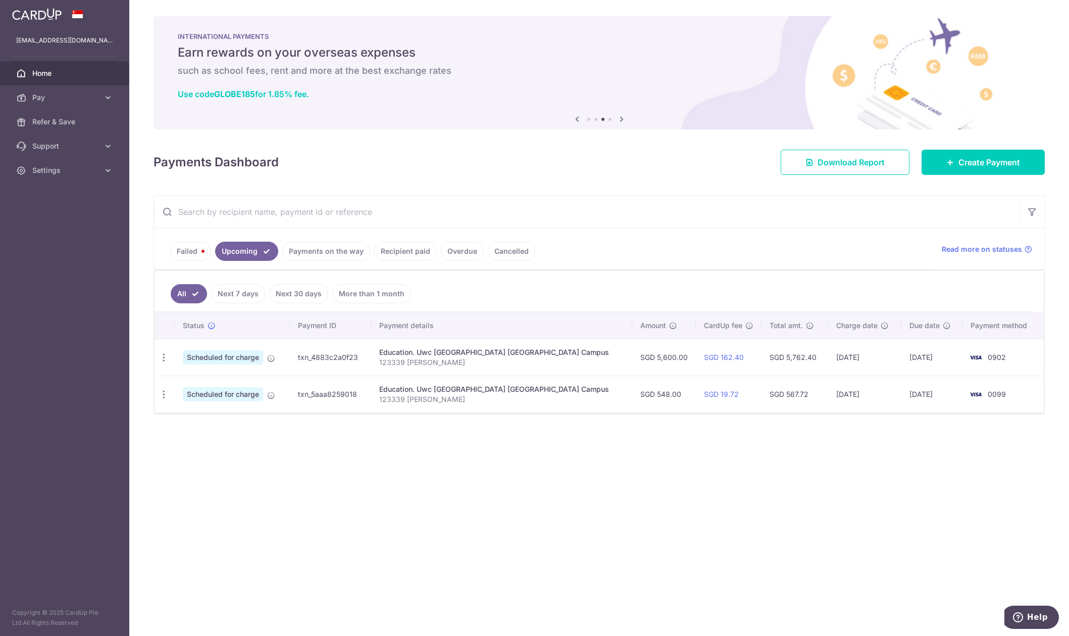
click at [297, 254] on link "Payments on the way" at bounding box center [326, 250] width 88 height 19
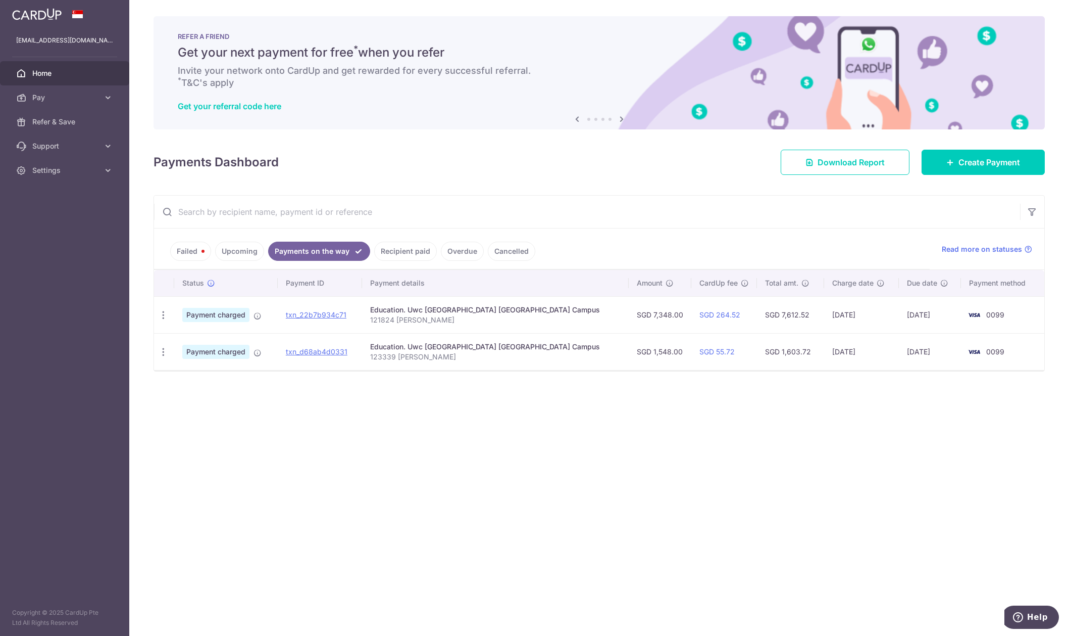
click at [237, 258] on link "Upcoming" at bounding box center [239, 250] width 49 height 19
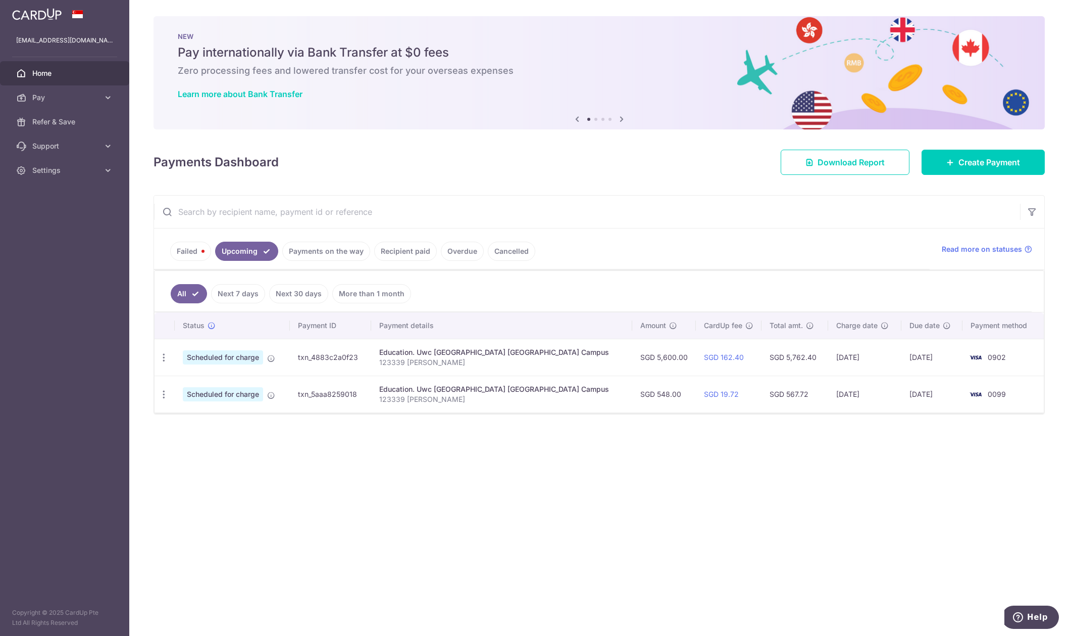
click at [304, 251] on link "Payments on the way" at bounding box center [326, 250] width 88 height 19
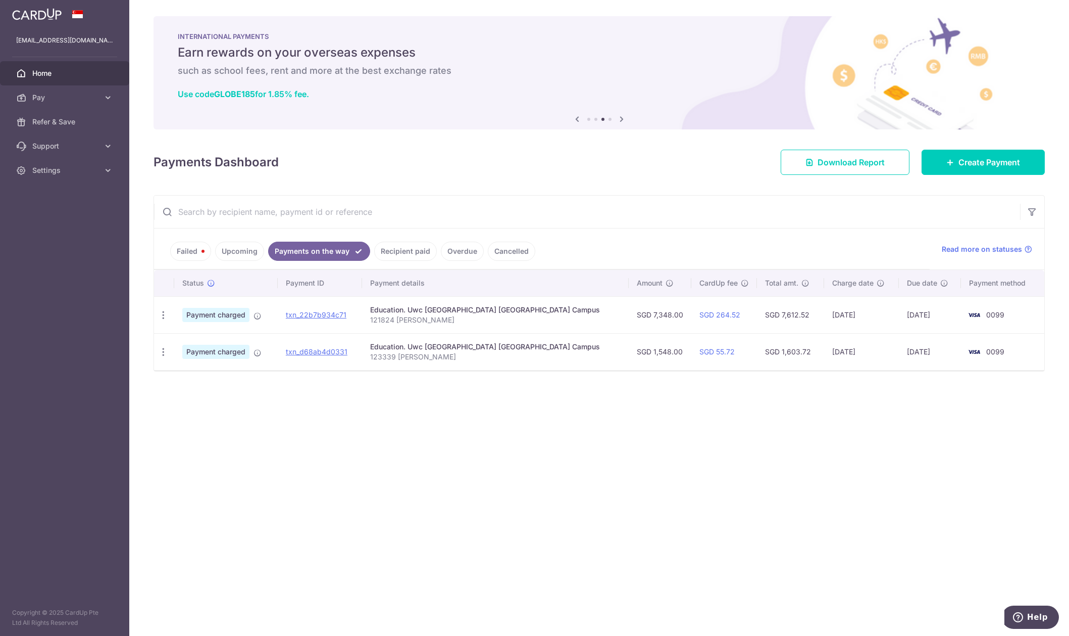
click at [234, 256] on link "Upcoming" at bounding box center [239, 250] width 49 height 19
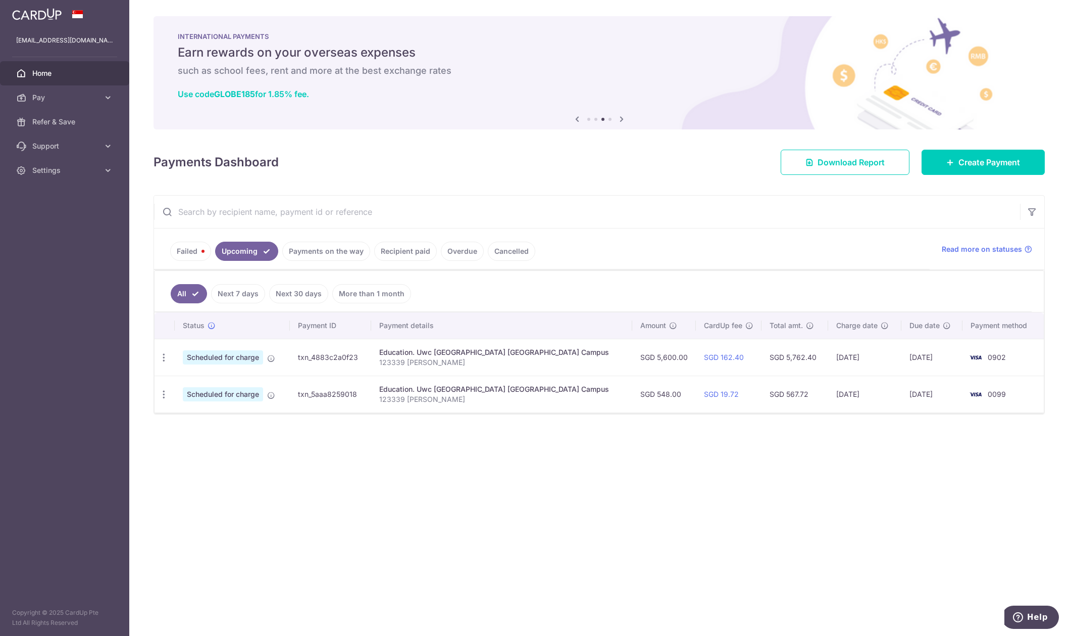
click at [308, 255] on link "Payments on the way" at bounding box center [326, 250] width 88 height 19
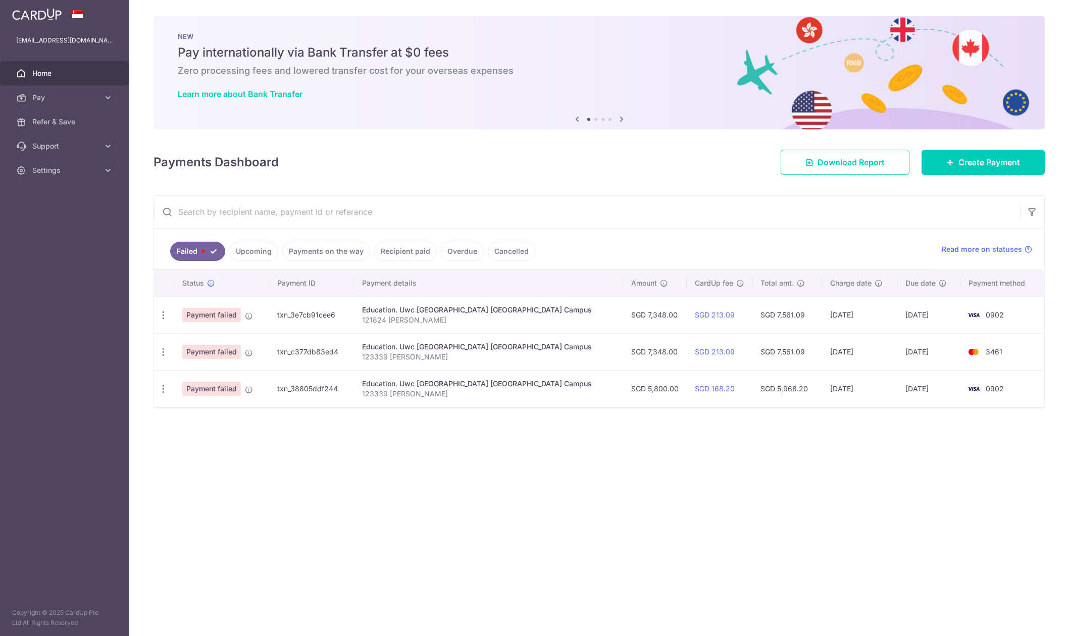
click at [253, 255] on link "Upcoming" at bounding box center [253, 250] width 49 height 19
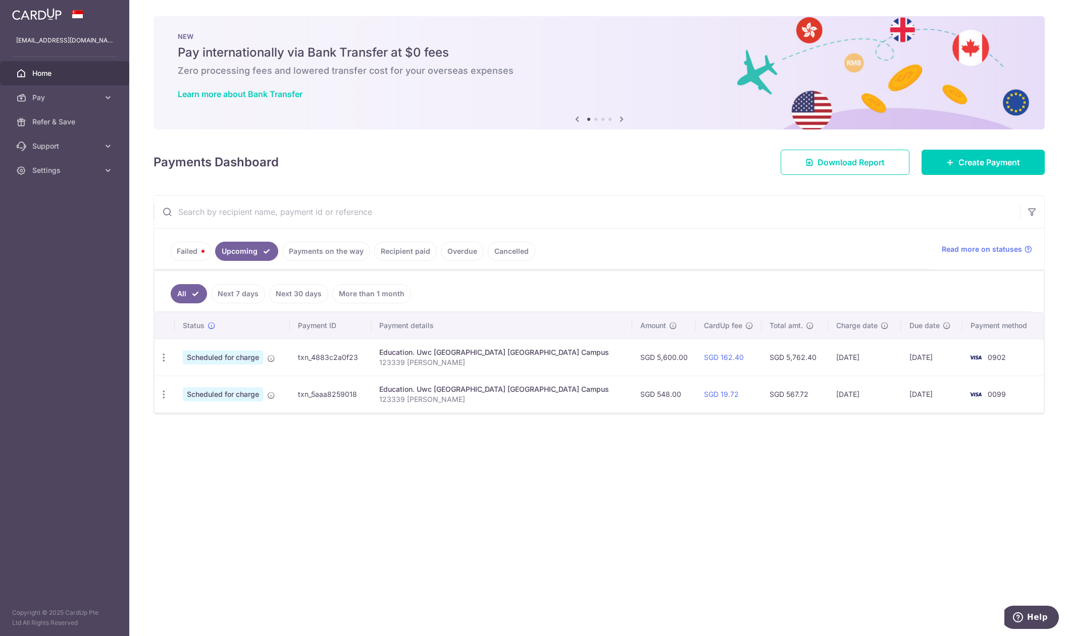
click at [300, 251] on link "Payments on the way" at bounding box center [326, 250] width 88 height 19
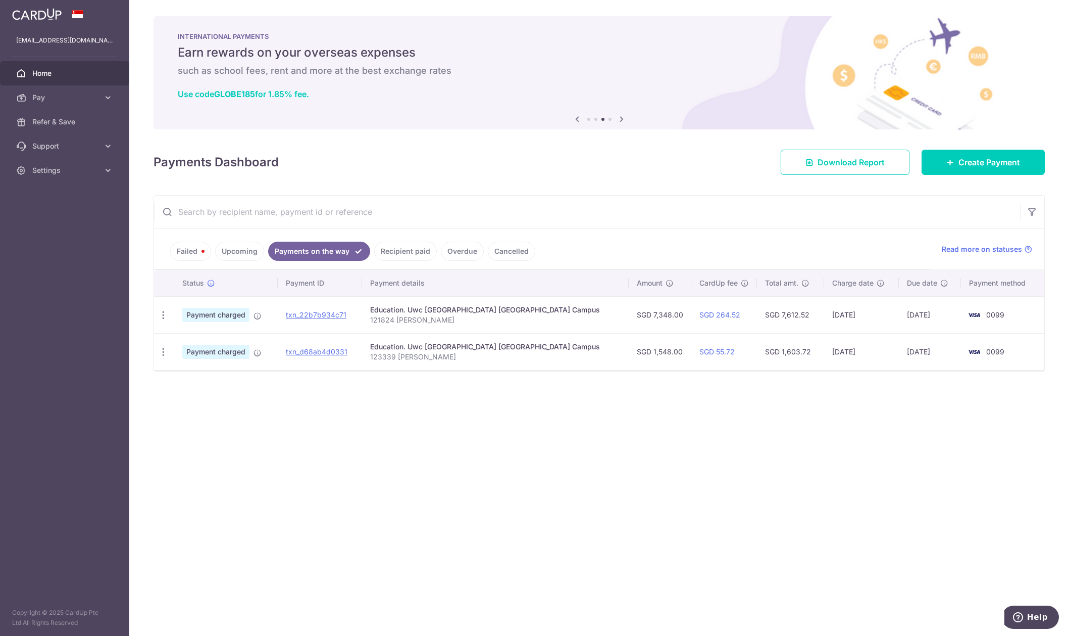
click at [247, 251] on link "Upcoming" at bounding box center [239, 250] width 49 height 19
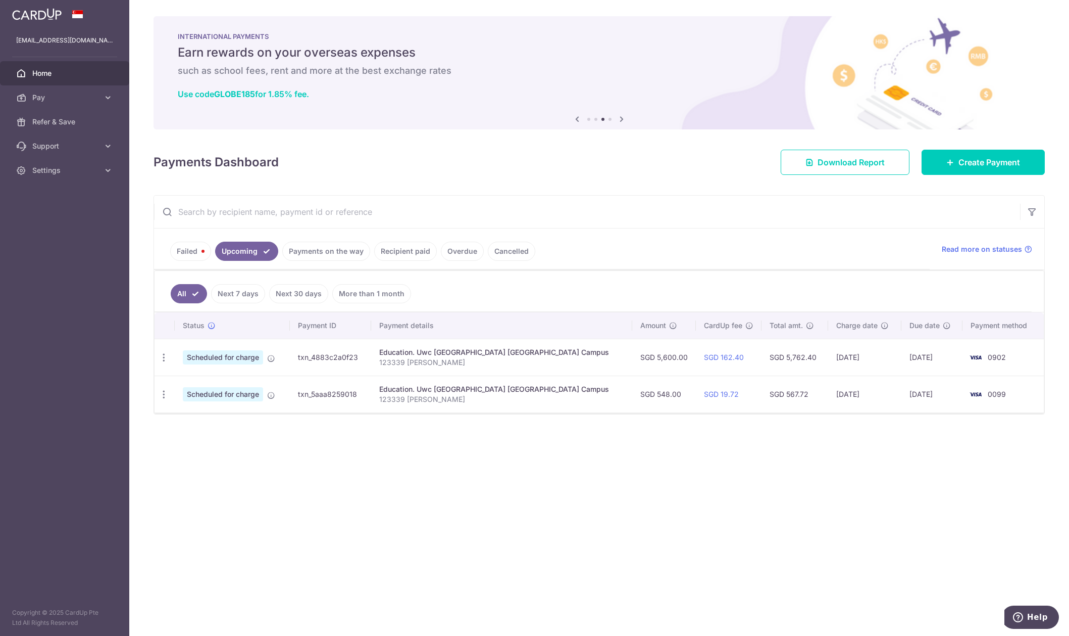
click at [305, 251] on link "Payments on the way" at bounding box center [326, 250] width 88 height 19
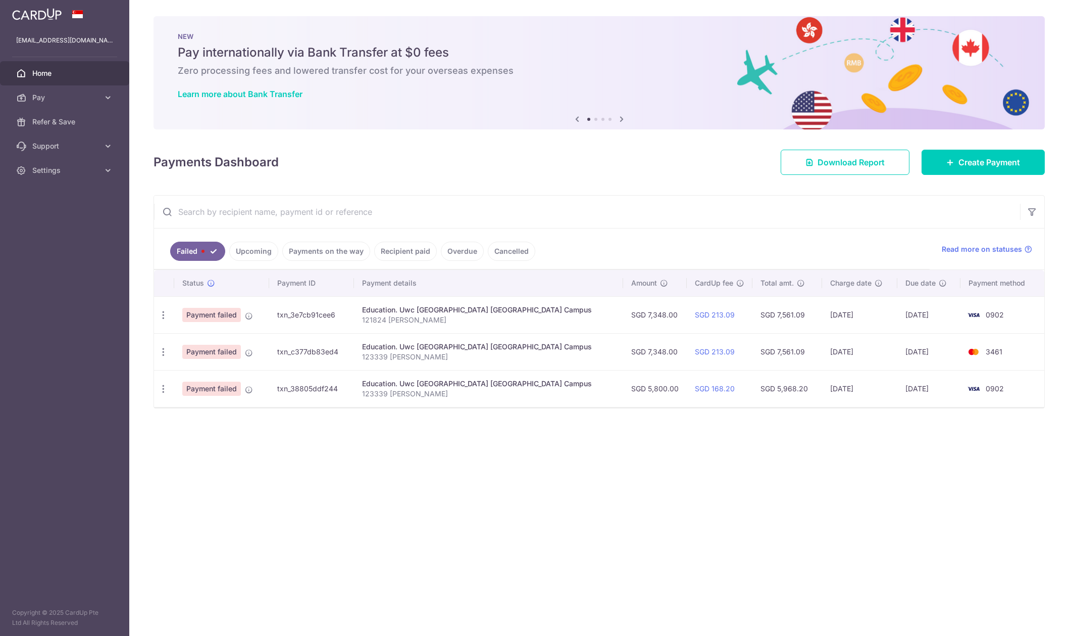
click at [269, 238] on ul "Failed Upcoming Payments on the way Recipient paid Overdue Cancelled" at bounding box center [542, 248] width 776 height 41
click at [266, 247] on link "Upcoming" at bounding box center [253, 250] width 49 height 19
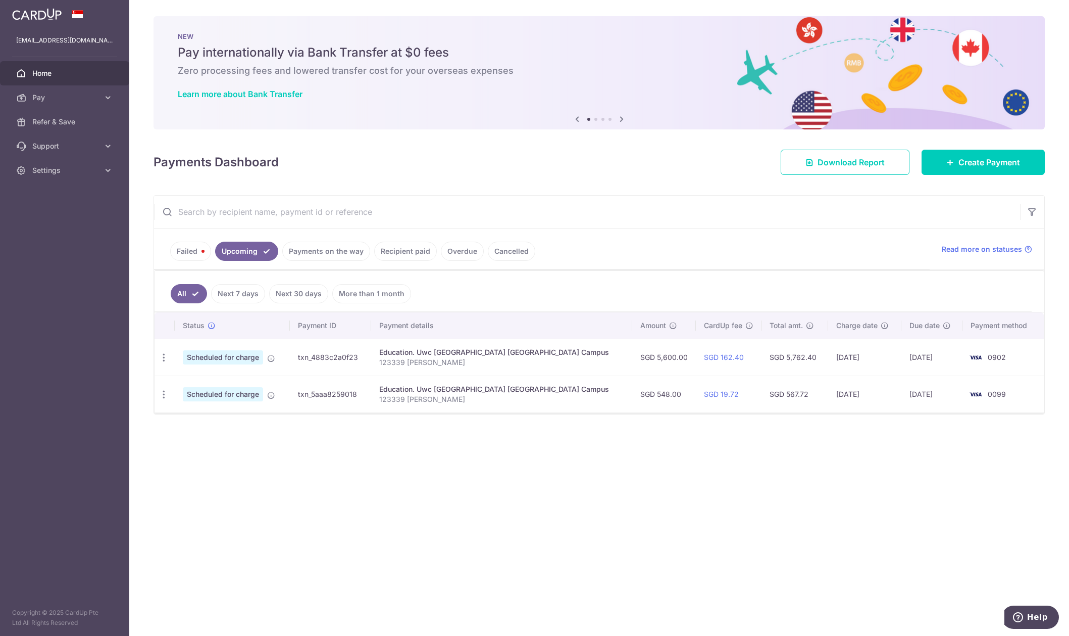
click at [300, 255] on link "Payments on the way" at bounding box center [326, 250] width 88 height 19
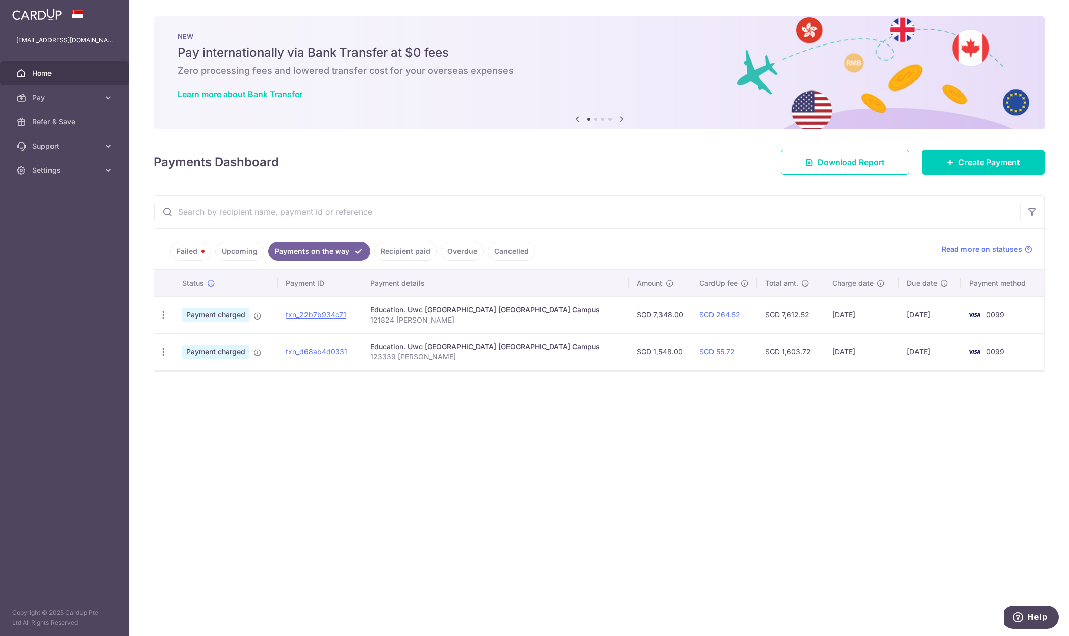
click at [250, 254] on link "Upcoming" at bounding box center [239, 250] width 49 height 19
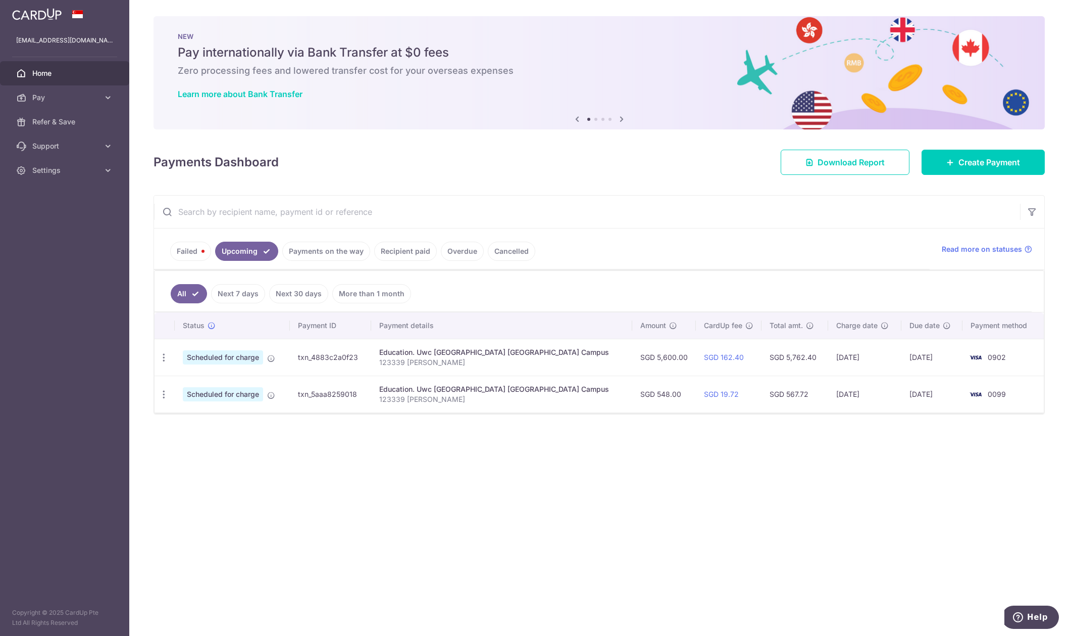
click at [233, 295] on link "Next 7 days" at bounding box center [238, 293] width 54 height 19
click at [174, 300] on link "All" at bounding box center [182, 293] width 22 height 19
